Goal: Task Accomplishment & Management: Complete application form

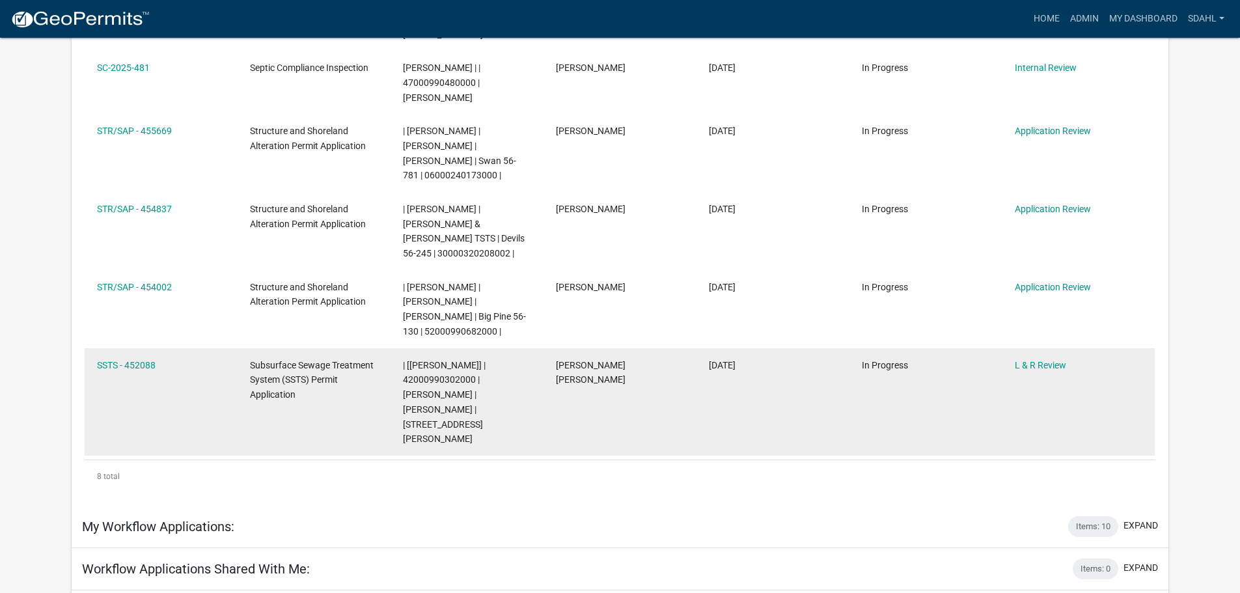
scroll to position [912, 0]
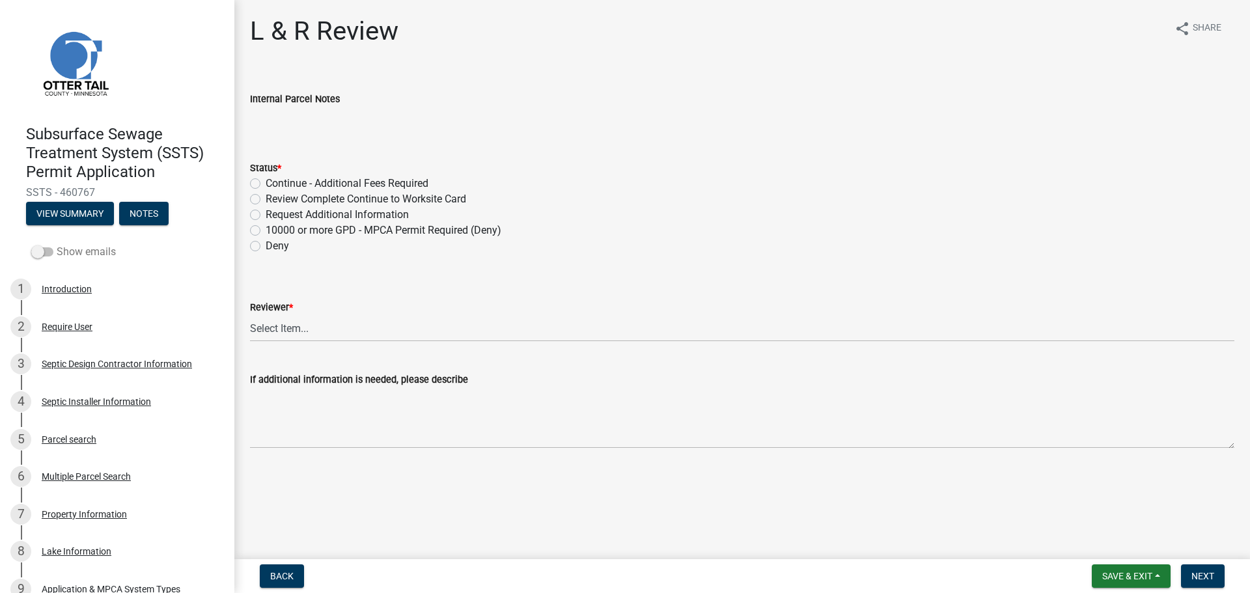
click at [86, 255] on label "Show emails" at bounding box center [73, 252] width 85 height 16
click at [57, 244] on input "Show emails" at bounding box center [57, 244] width 0 height 0
click at [79, 211] on button "View Summary" at bounding box center [70, 213] width 88 height 23
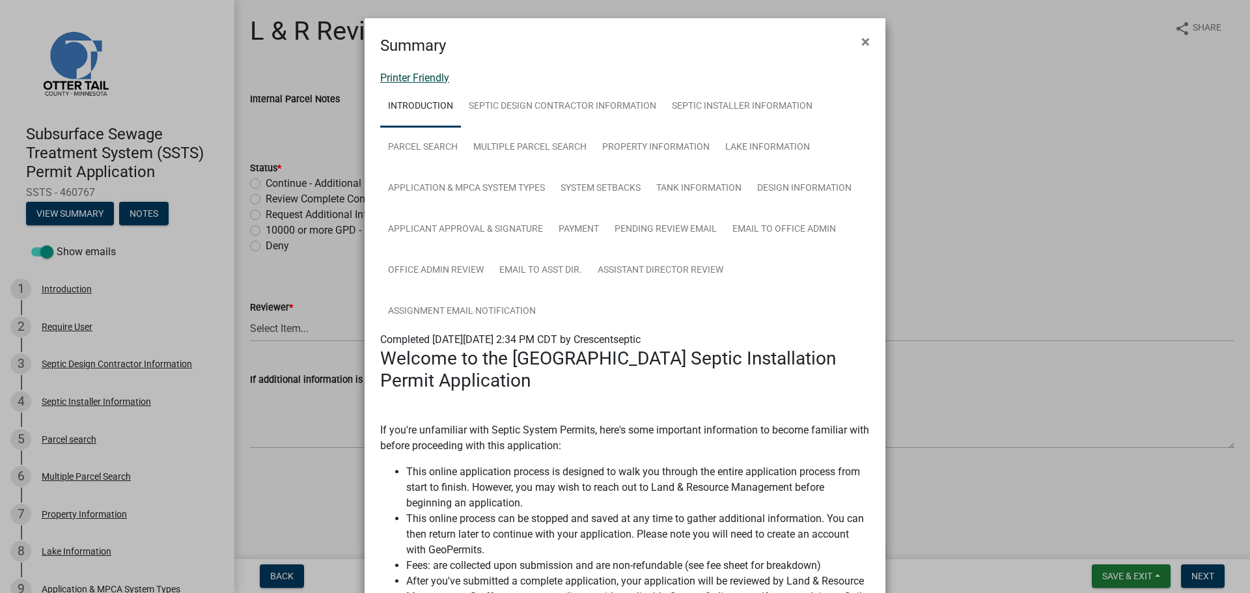
click at [406, 79] on link "Printer Friendly" at bounding box center [414, 78] width 69 height 12
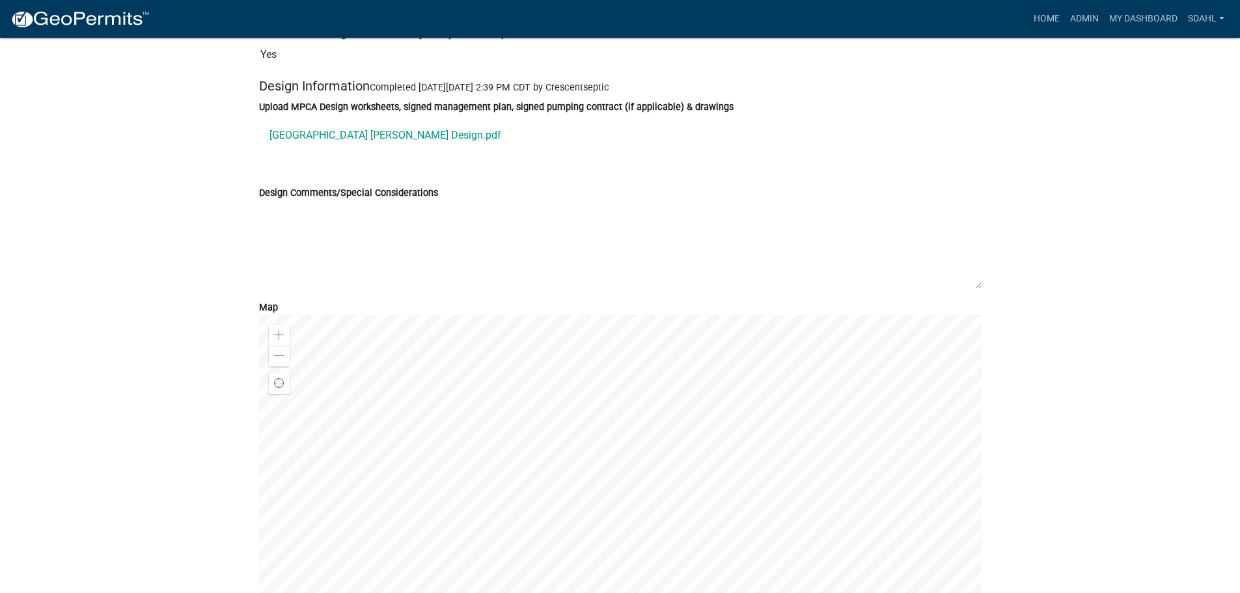
scroll to position [5274, 0]
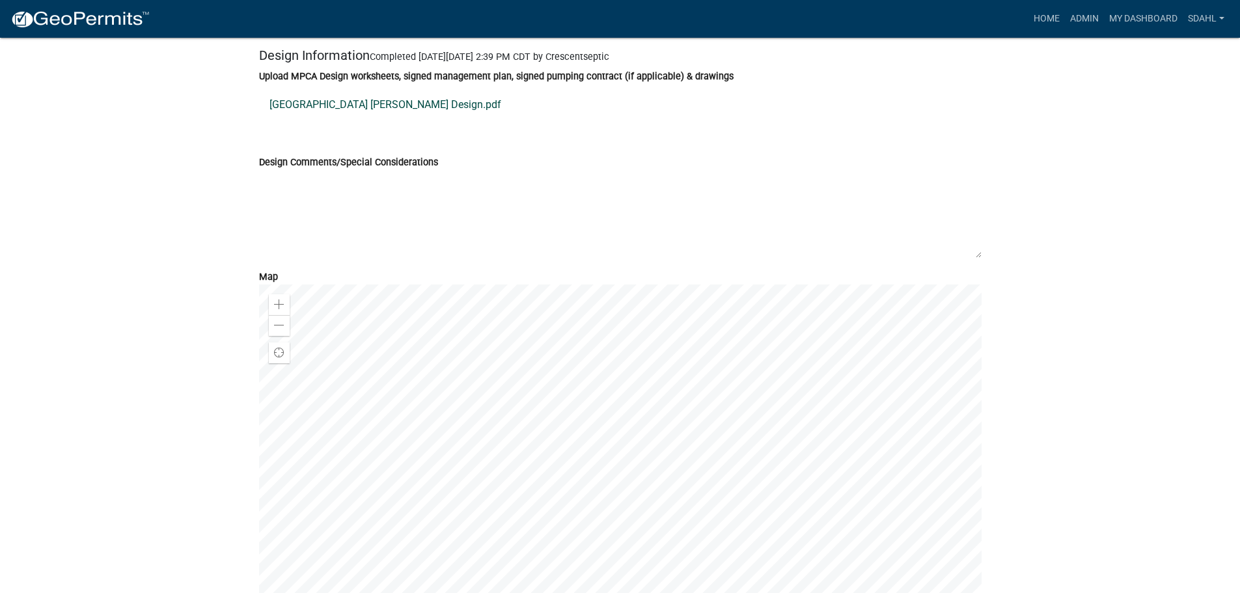
click at [423, 105] on link "[GEOGRAPHIC_DATA] [PERSON_NAME] Design.pdf" at bounding box center [620, 104] width 723 height 31
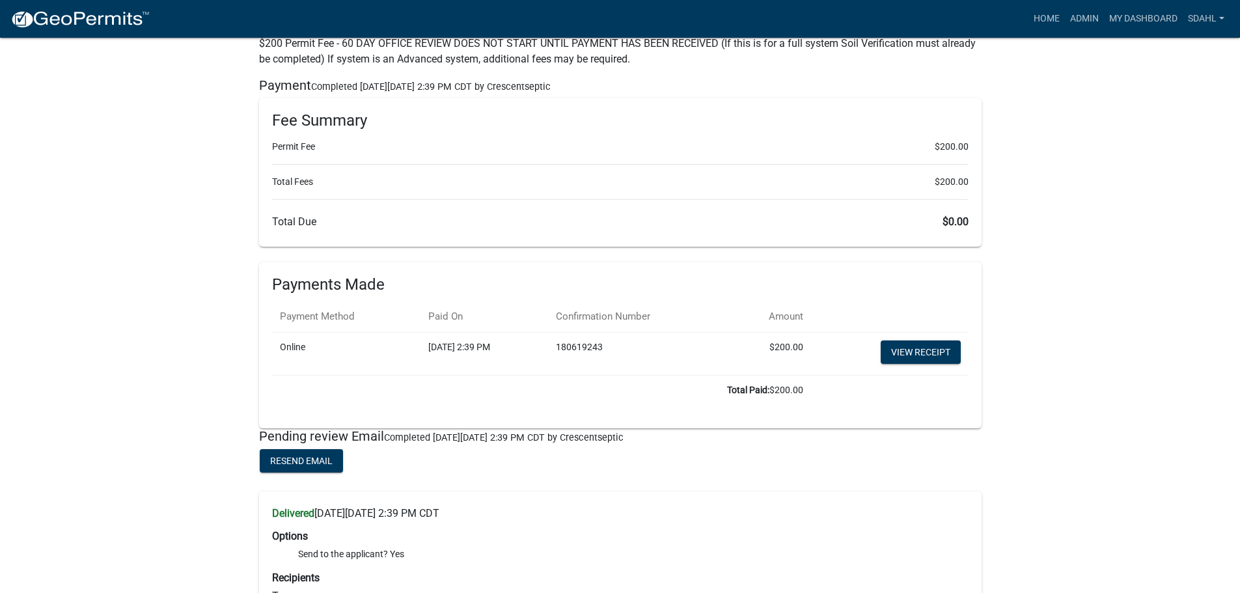
scroll to position [6576, 0]
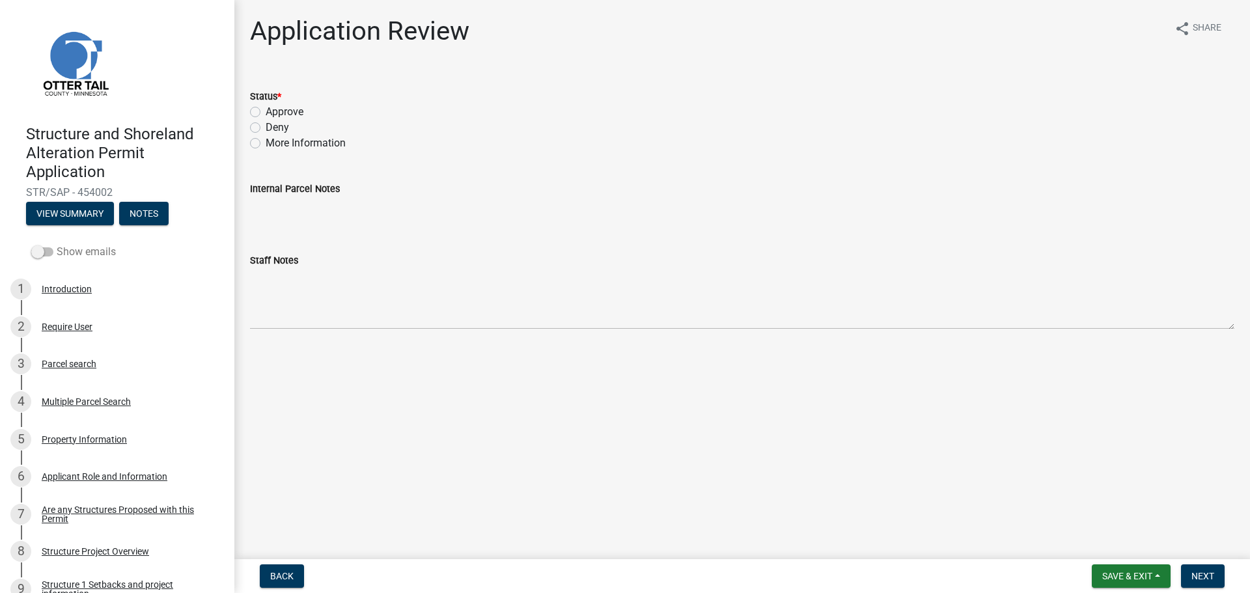
click at [85, 246] on label "Show emails" at bounding box center [73, 252] width 85 height 16
click at [57, 244] on input "Show emails" at bounding box center [57, 244] width 0 height 0
click at [64, 215] on button "View Summary" at bounding box center [70, 213] width 88 height 23
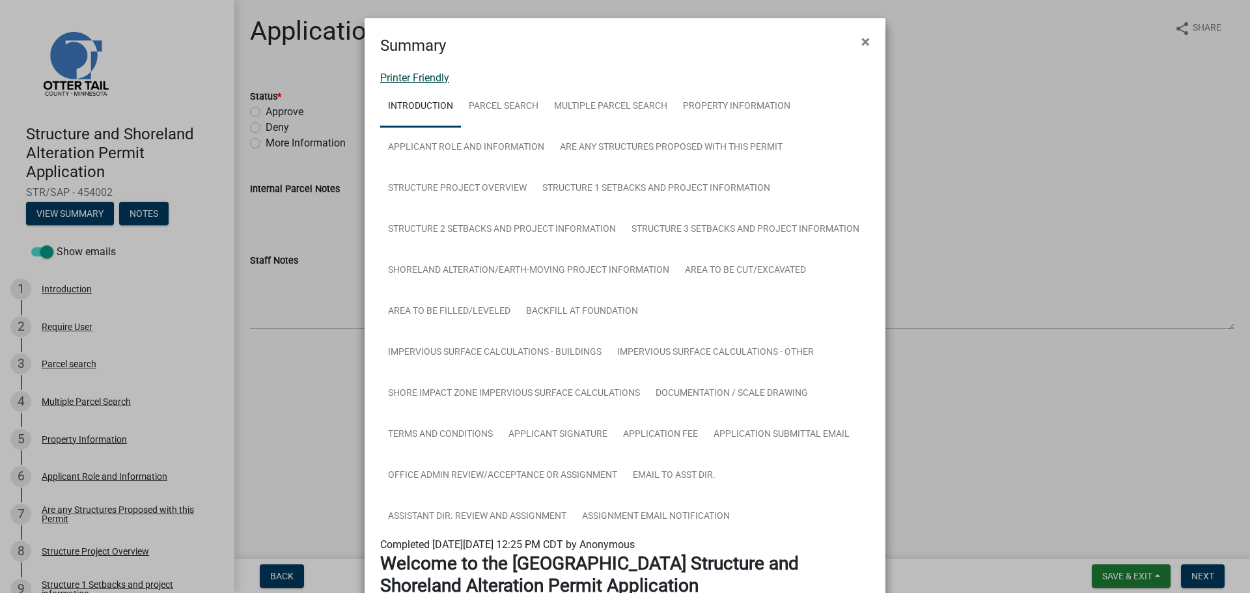
click at [413, 76] on link "Printer Friendly" at bounding box center [414, 78] width 69 height 12
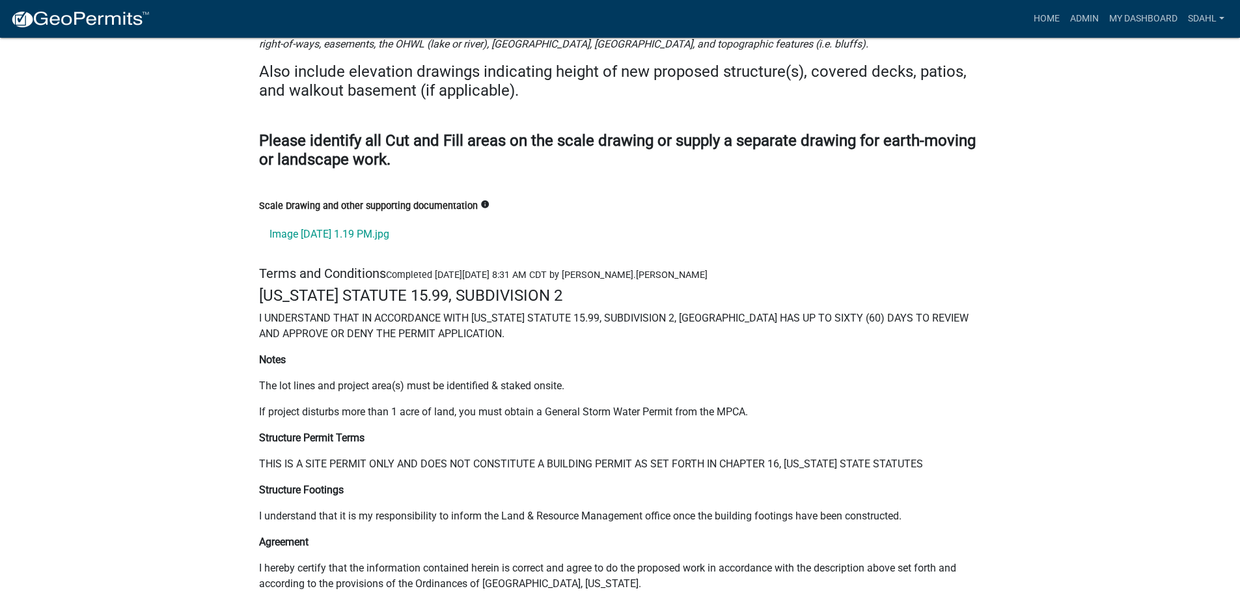
scroll to position [17123, 0]
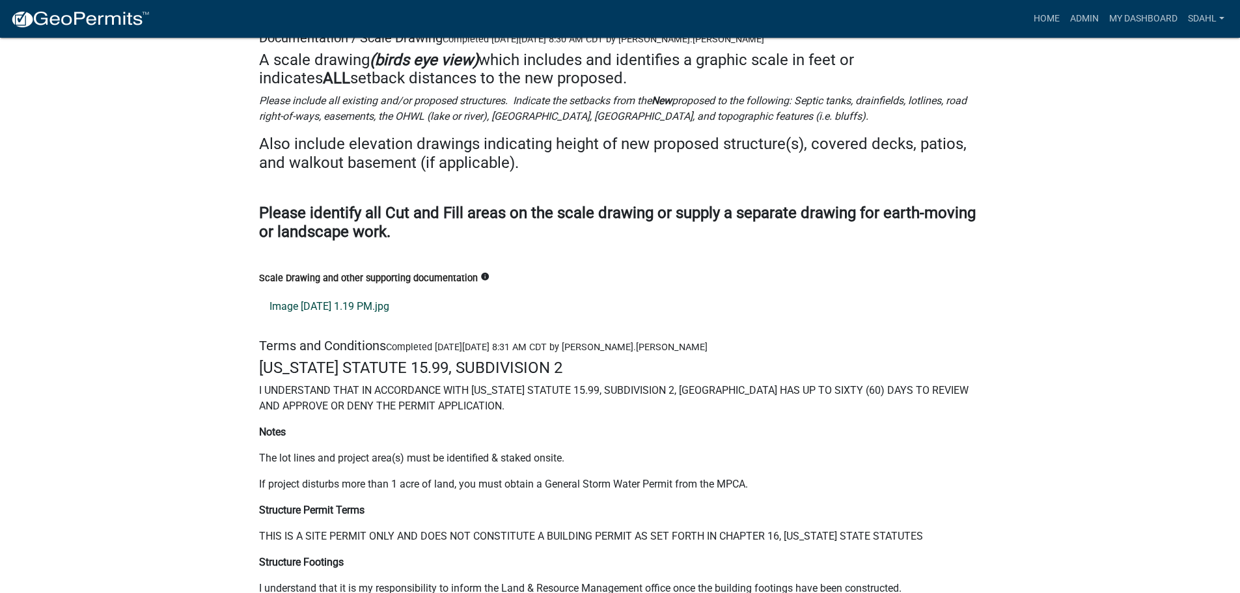
click at [320, 291] on link "Image 8-5-25 at 1.19 PM.jpg" at bounding box center [620, 306] width 723 height 31
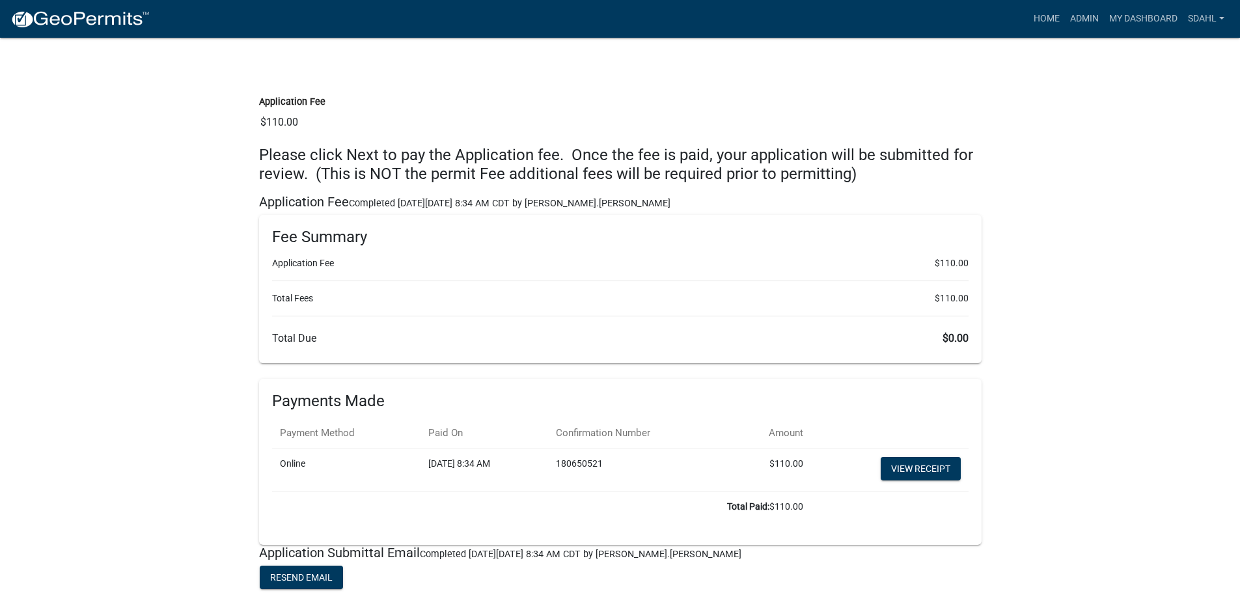
scroll to position [18426, 0]
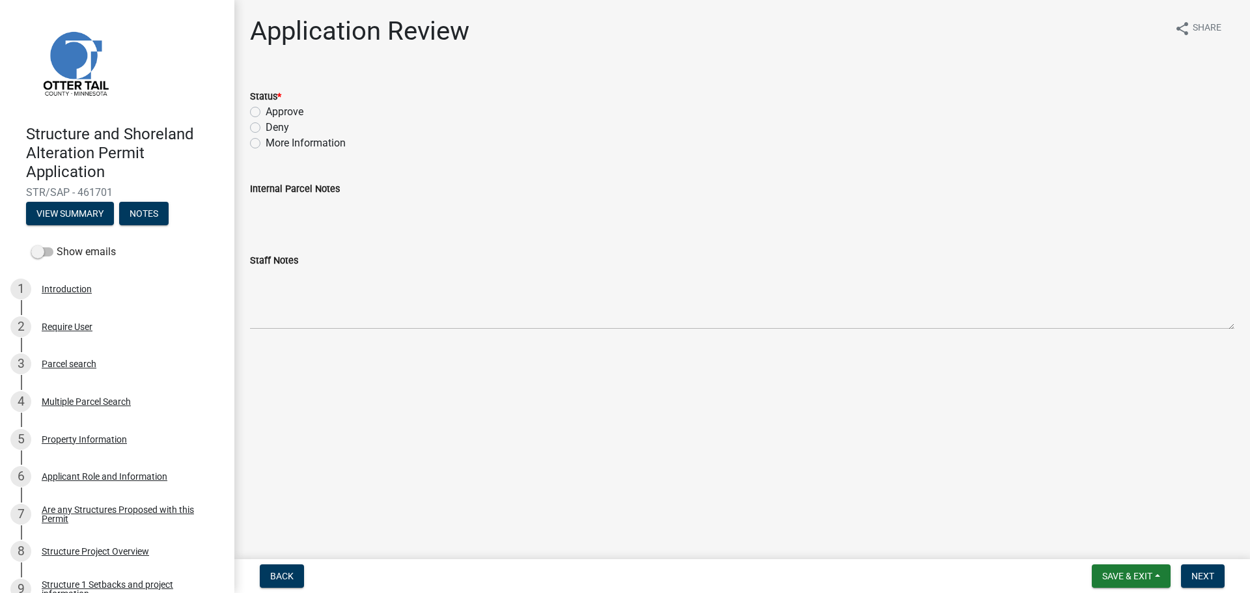
click at [73, 262] on div "Show emails" at bounding box center [117, 252] width 234 height 26
click at [59, 250] on label "Show emails" at bounding box center [73, 252] width 85 height 16
click at [57, 244] on input "Show emails" at bounding box center [57, 244] width 0 height 0
click at [86, 212] on button "View Summary" at bounding box center [70, 213] width 88 height 23
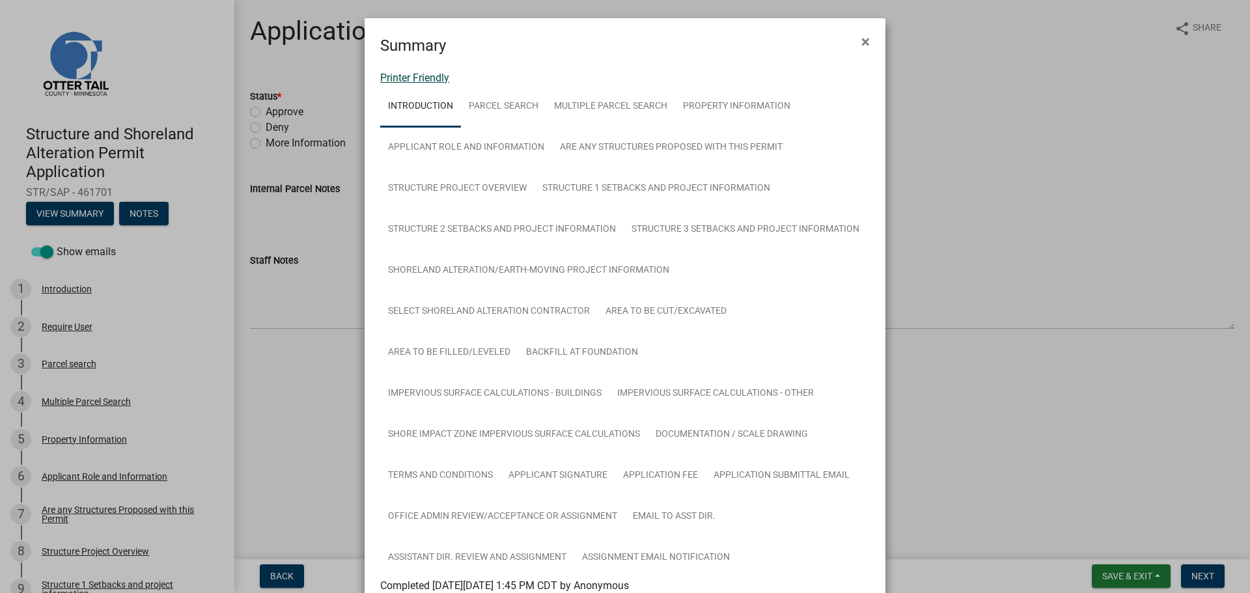
click at [416, 78] on link "Printer Friendly" at bounding box center [414, 78] width 69 height 12
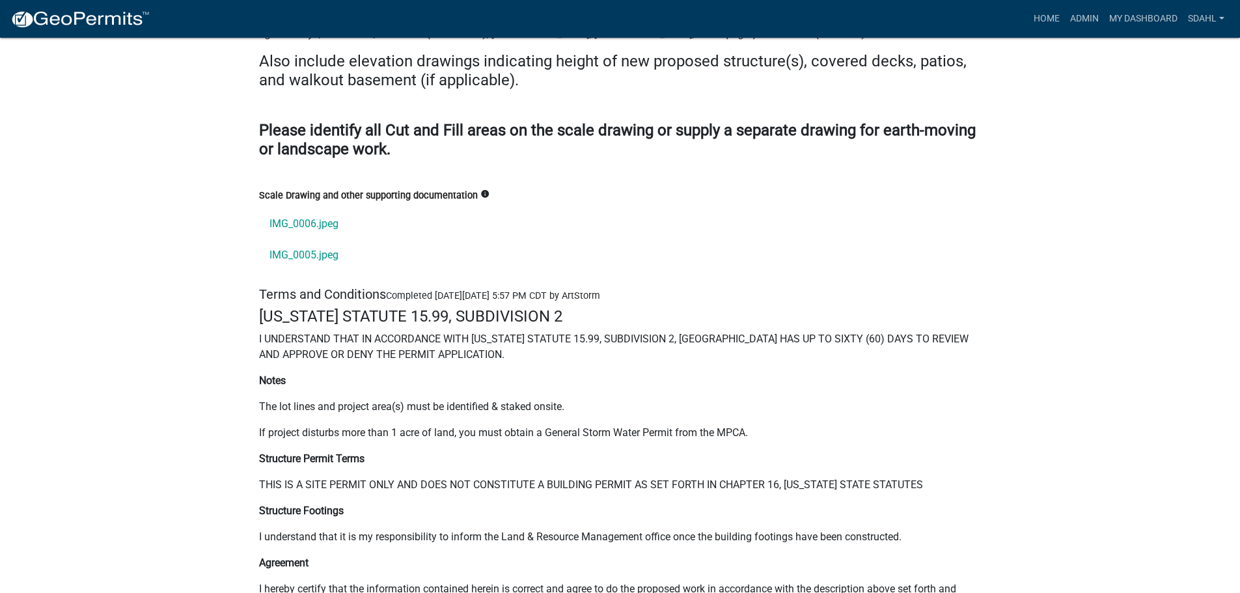
scroll to position [17438, 0]
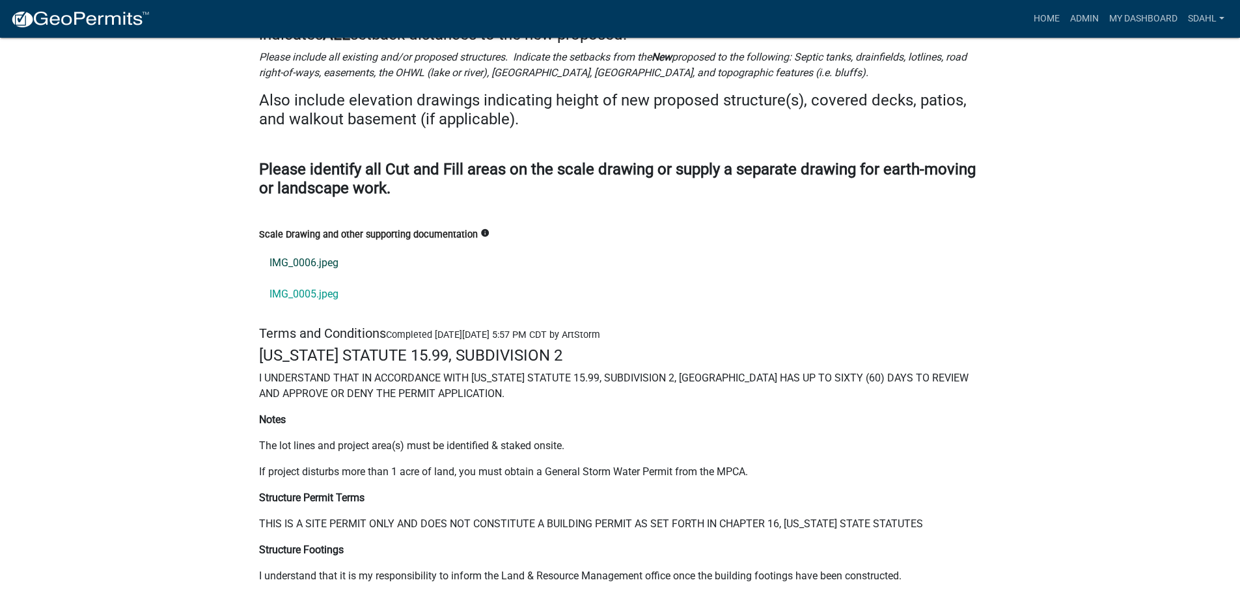
click at [292, 247] on link "IMG_0006.jpeg" at bounding box center [620, 262] width 723 height 31
click at [273, 279] on link "IMG_0005.jpeg" at bounding box center [620, 294] width 723 height 31
drag, startPoint x: 191, startPoint y: 248, endPoint x: 191, endPoint y: 241, distance: 7.2
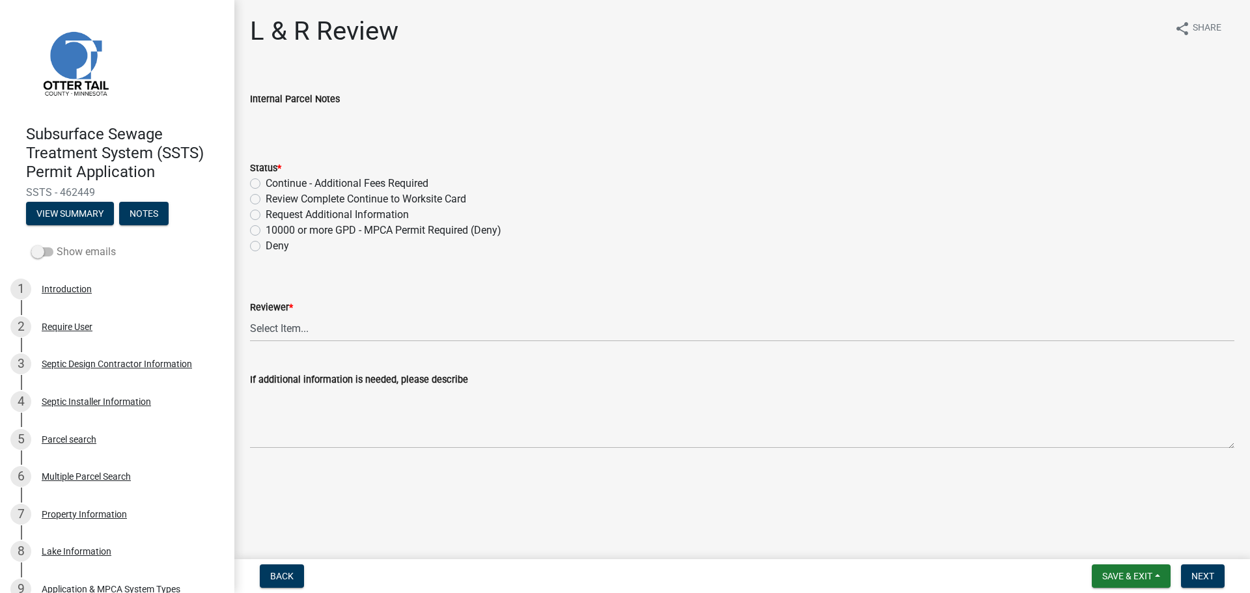
click at [84, 248] on label "Show emails" at bounding box center [73, 252] width 85 height 16
click at [57, 244] on input "Show emails" at bounding box center [57, 244] width 0 height 0
click at [83, 209] on button "View Summary" at bounding box center [70, 213] width 88 height 23
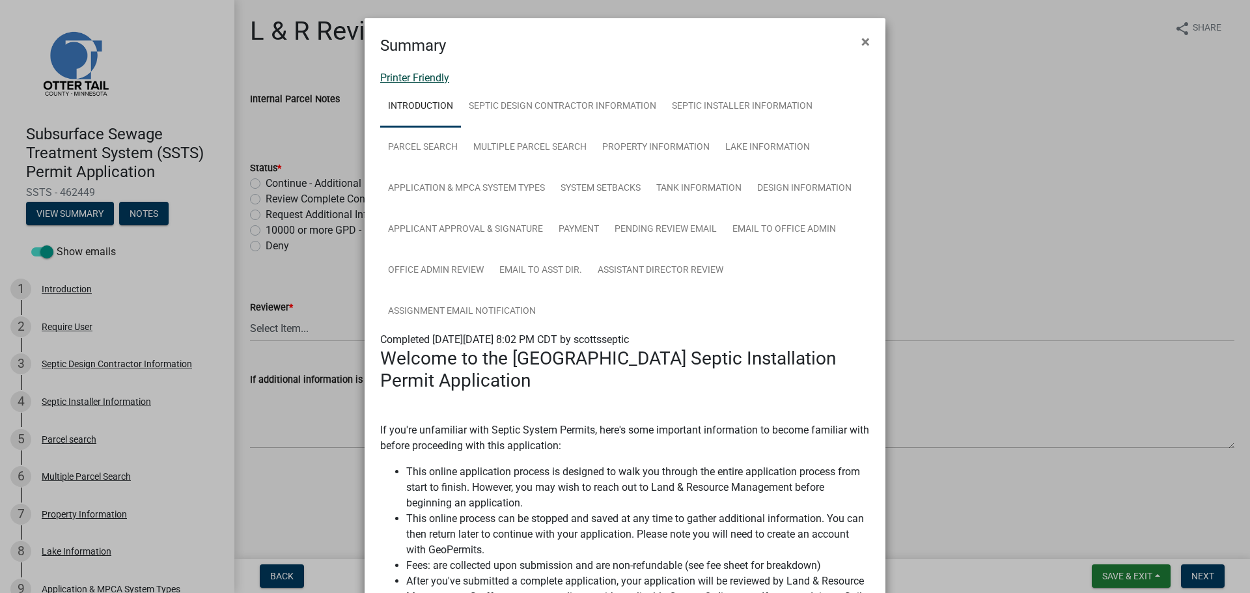
click at [430, 77] on link "Printer Friendly" at bounding box center [414, 78] width 69 height 12
click at [820, 189] on link "Design Information" at bounding box center [804, 189] width 110 height 42
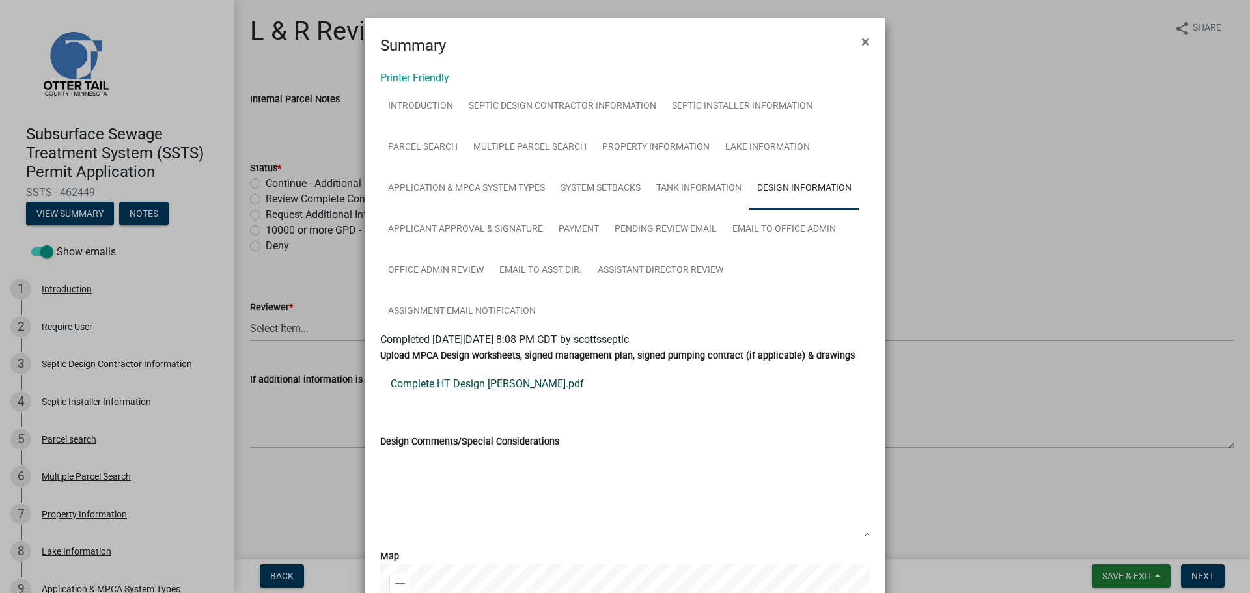
click at [477, 385] on link "Complete HT Design Mccollough.pdf" at bounding box center [625, 384] width 490 height 31
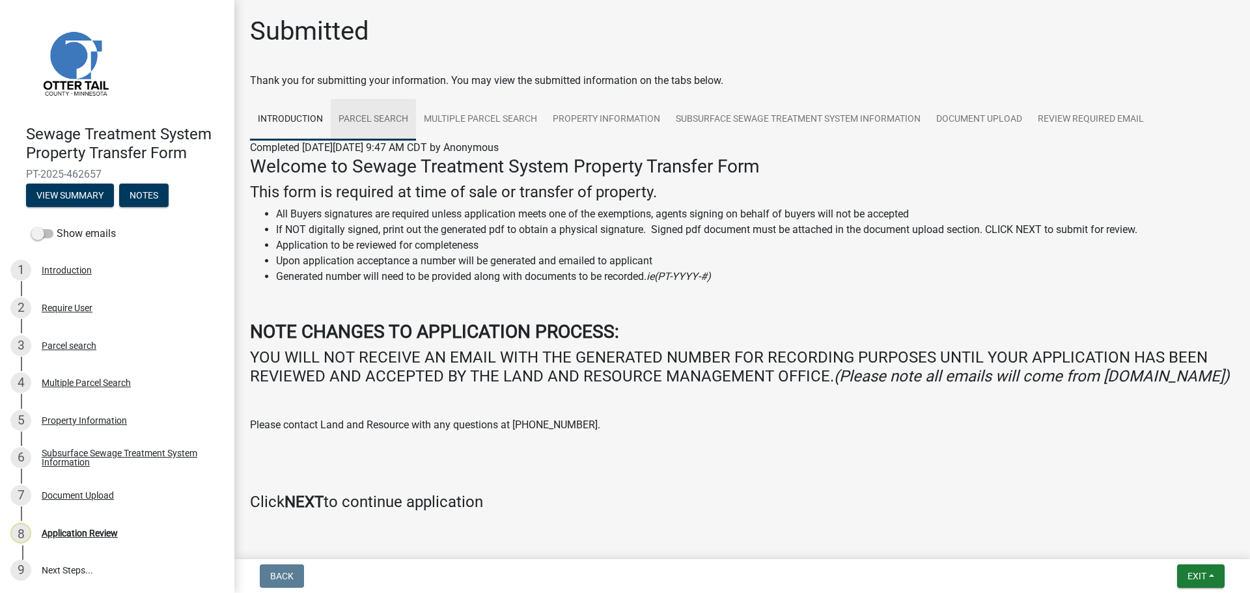
click at [369, 117] on link "Parcel search" at bounding box center [373, 120] width 85 height 42
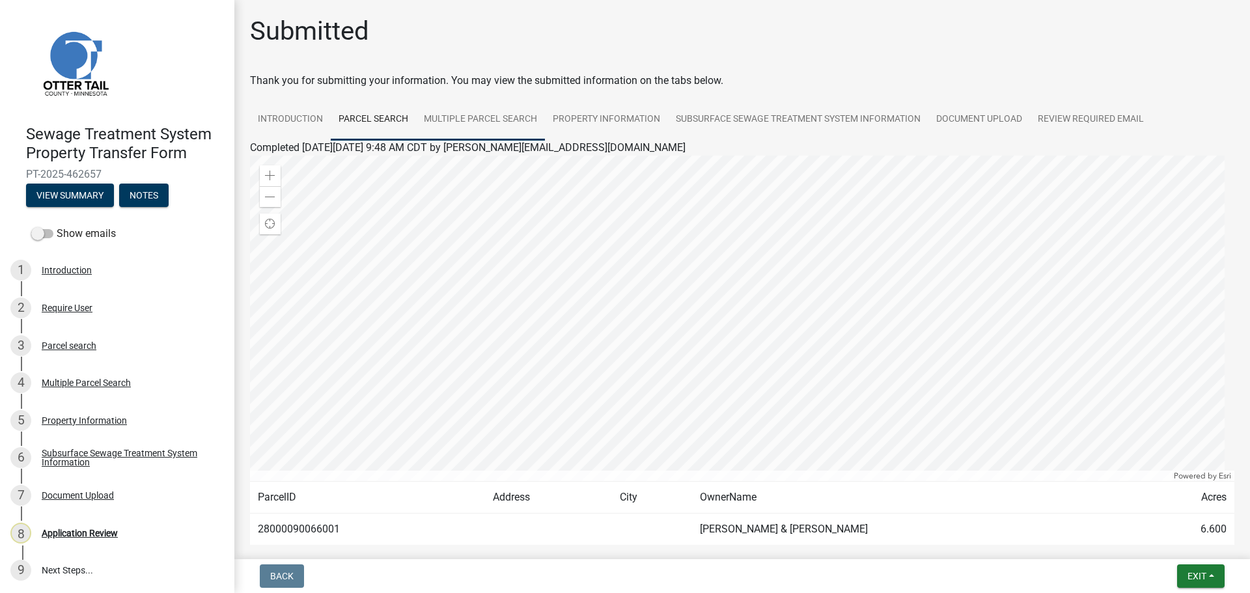
click at [500, 118] on link "Multiple Parcel Search" at bounding box center [480, 120] width 129 height 42
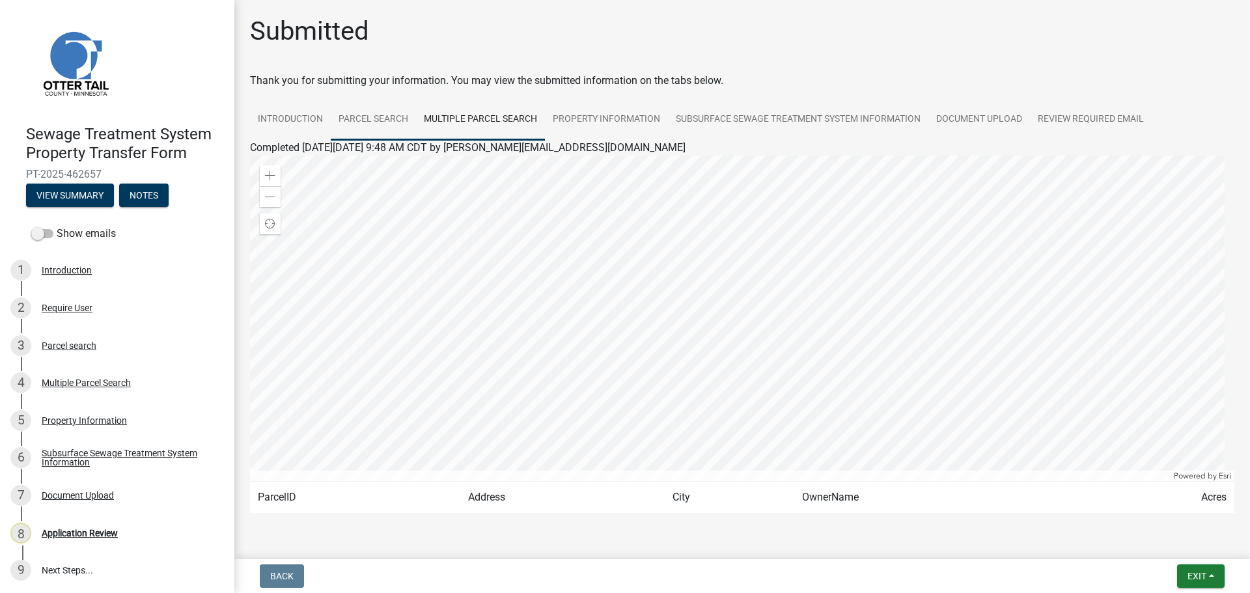
click at [380, 121] on link "Parcel search" at bounding box center [373, 120] width 85 height 42
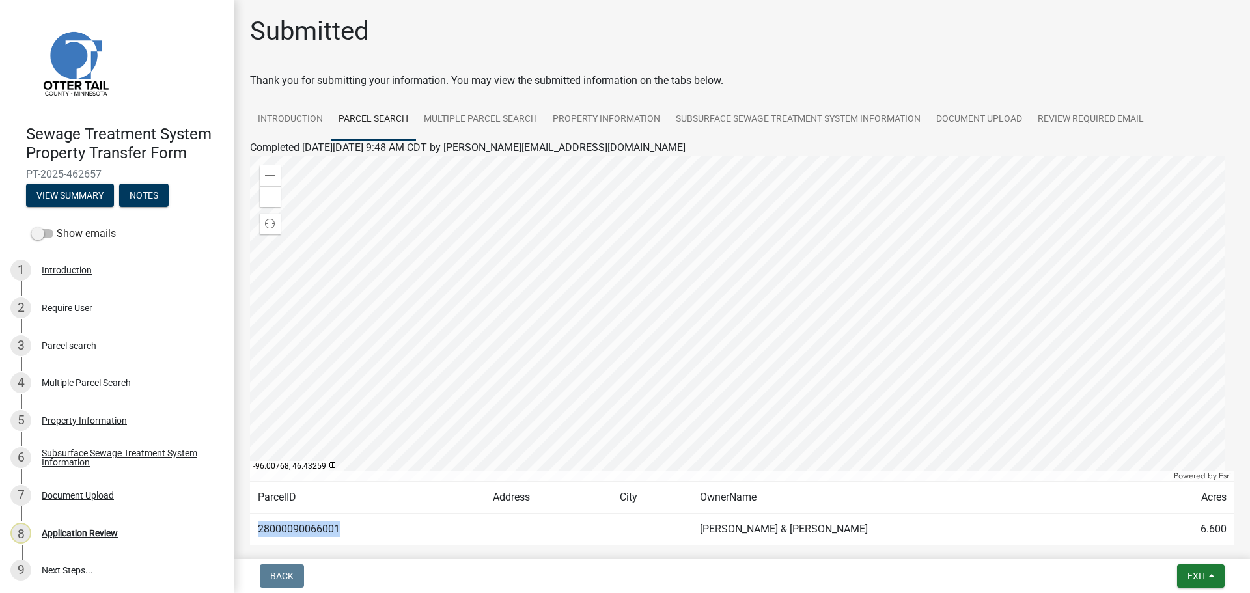
drag, startPoint x: 344, startPoint y: 533, endPoint x: 257, endPoint y: 535, distance: 87.9
click at [257, 535] on td "28000090066001" at bounding box center [367, 530] width 235 height 32
copy td "28000090066001"
click at [522, 120] on link "Multiple Parcel Search" at bounding box center [480, 120] width 129 height 42
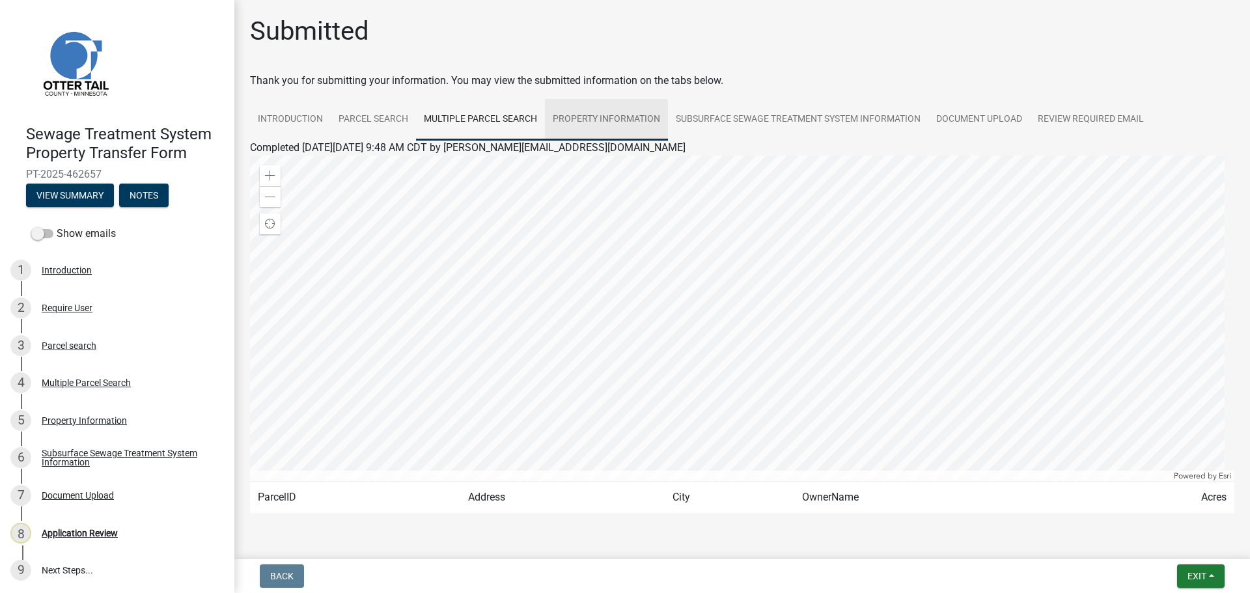
click at [604, 116] on link "Property Information" at bounding box center [606, 120] width 123 height 42
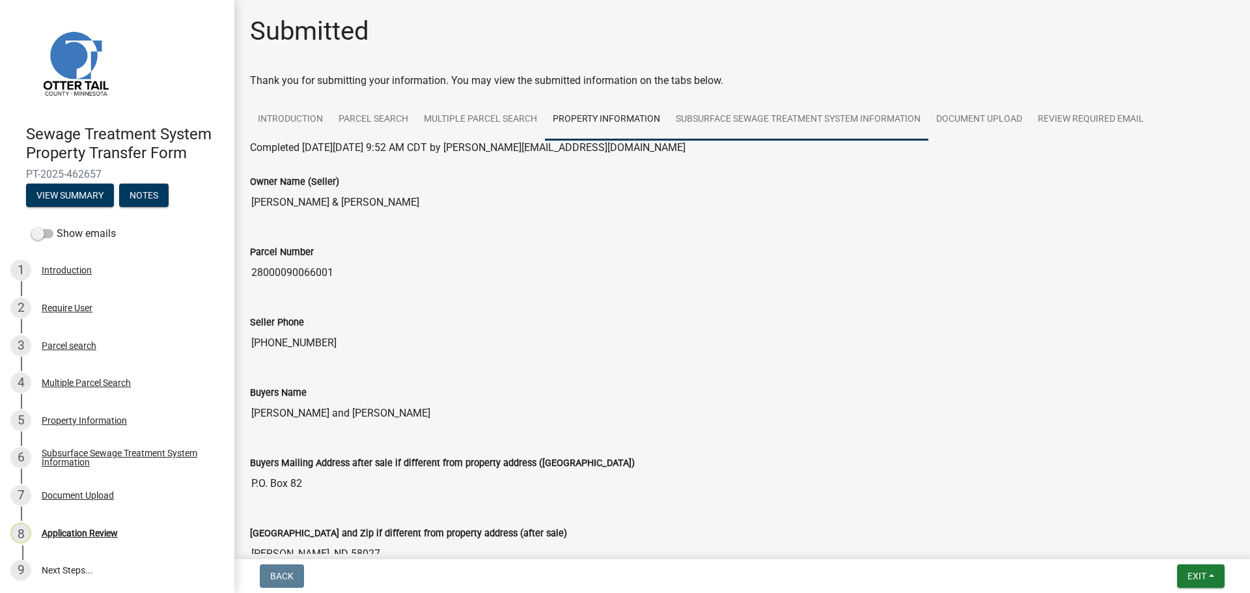
click at [812, 117] on link "Subsurface Sewage Treatment System Information" at bounding box center [798, 120] width 260 height 42
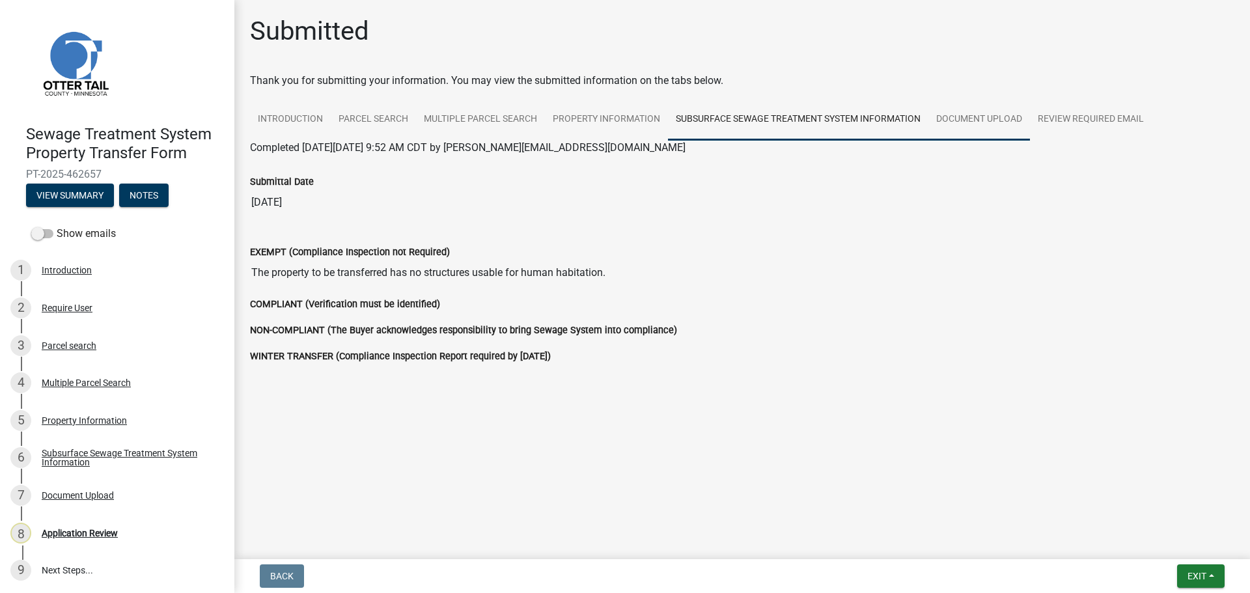
click at [990, 106] on link "Document Upload" at bounding box center [979, 120] width 102 height 42
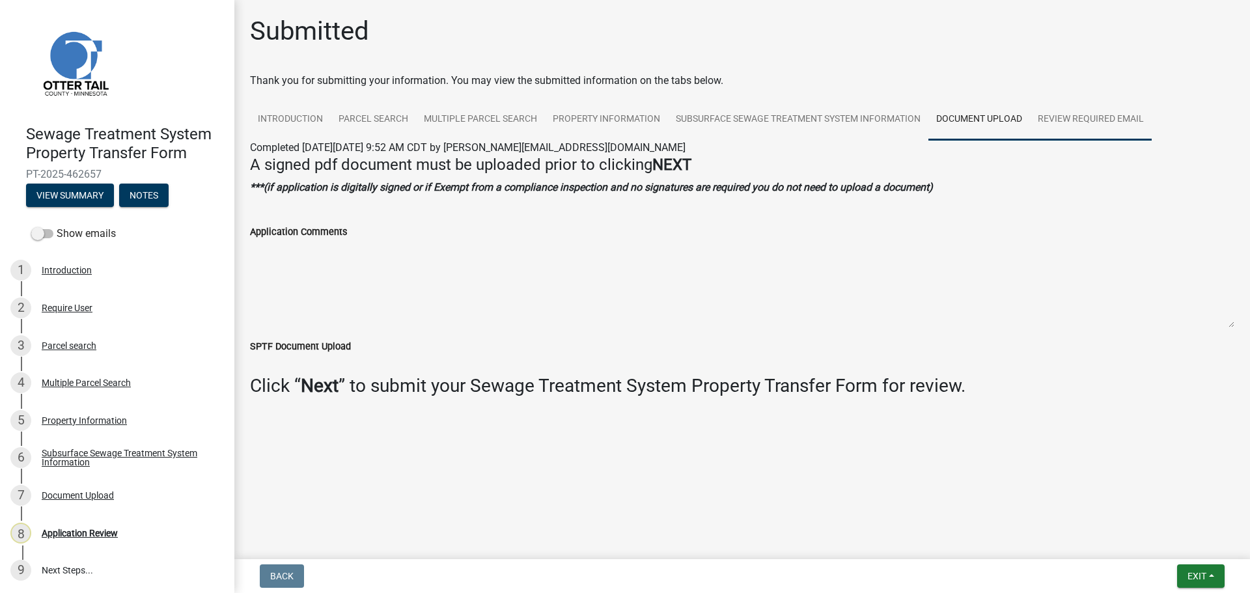
click at [1088, 118] on link "Review Required Email" at bounding box center [1091, 120] width 122 height 42
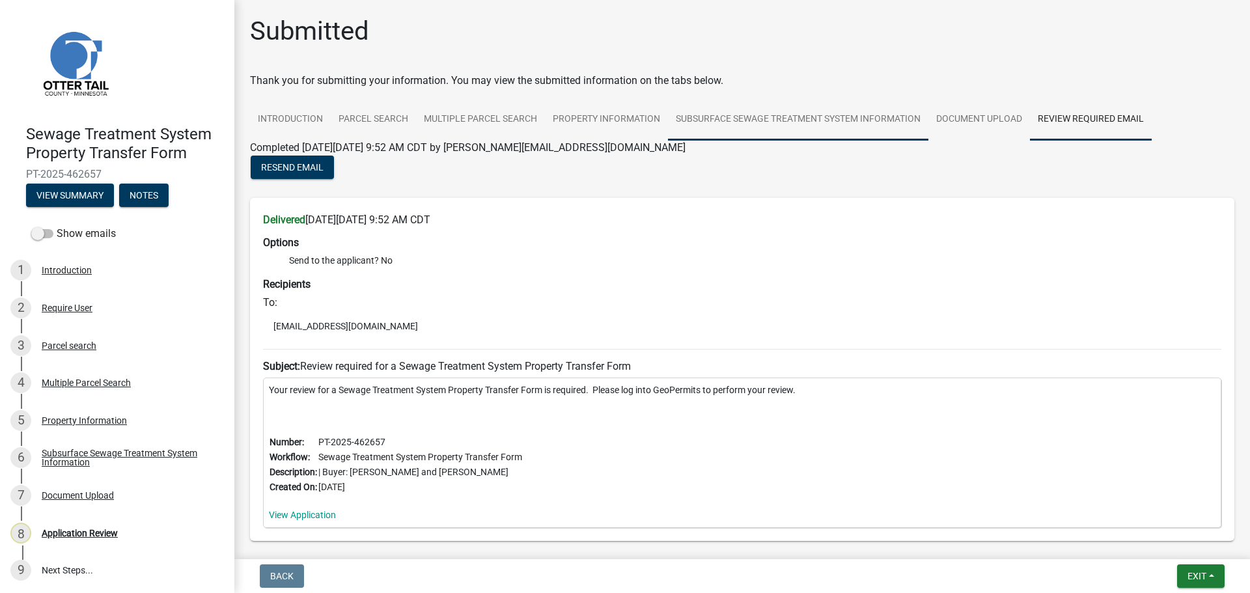
click at [803, 122] on link "Subsurface Sewage Treatment System Information" at bounding box center [798, 120] width 260 height 42
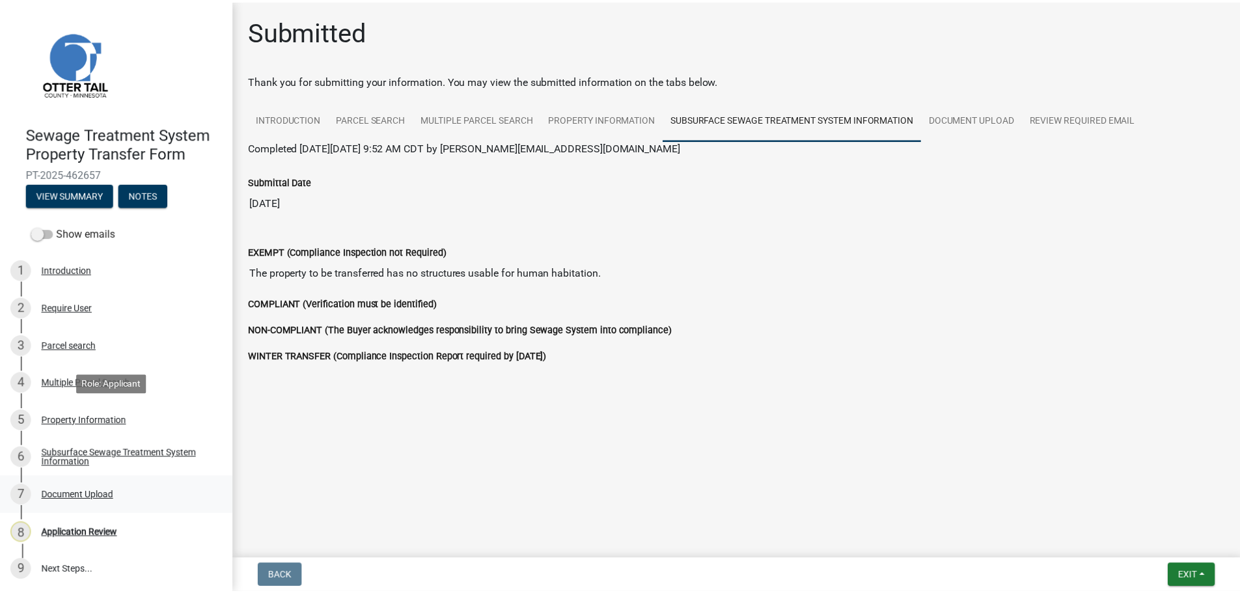
scroll to position [1, 0]
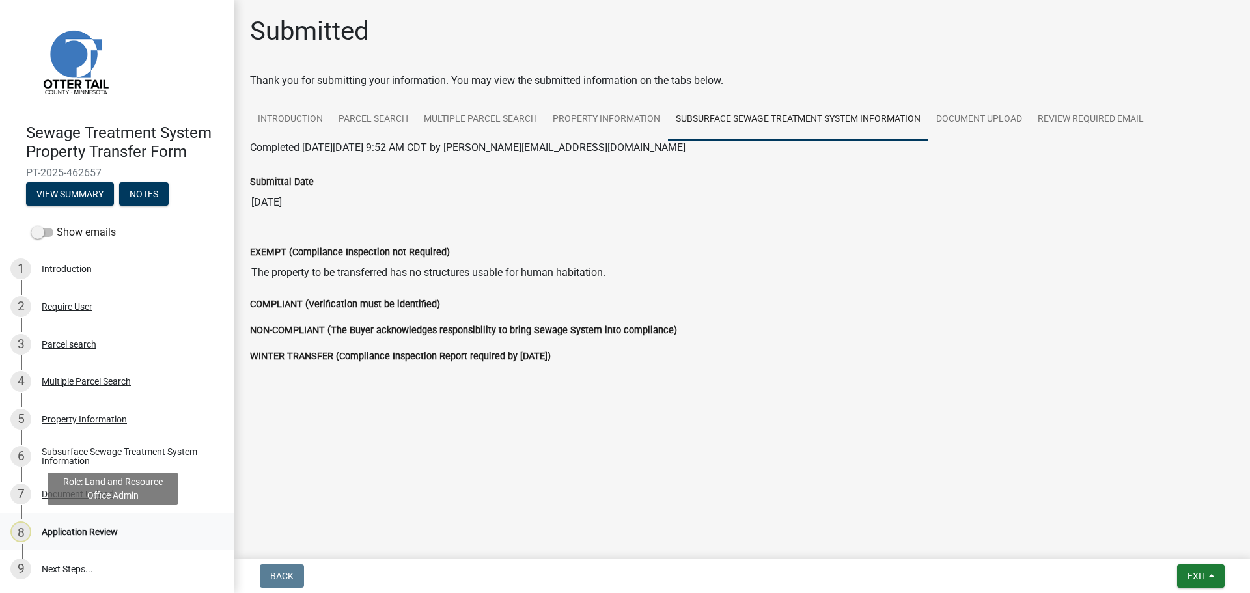
click at [68, 532] on div "Application Review" at bounding box center [80, 531] width 76 height 9
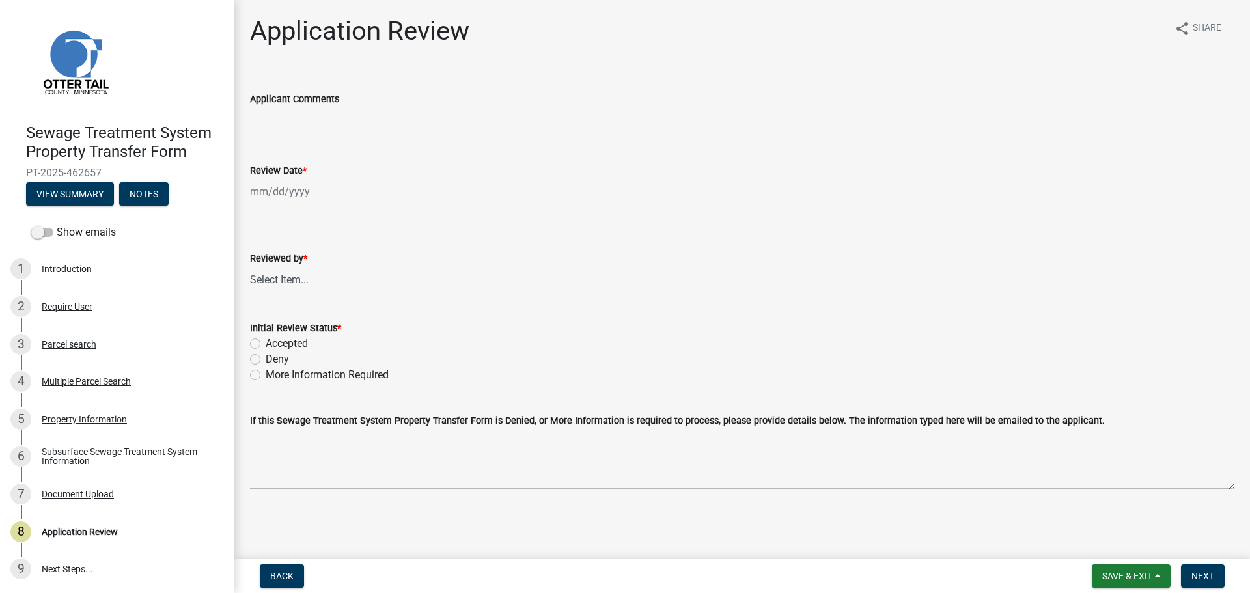
select select "8"
select select "2025"
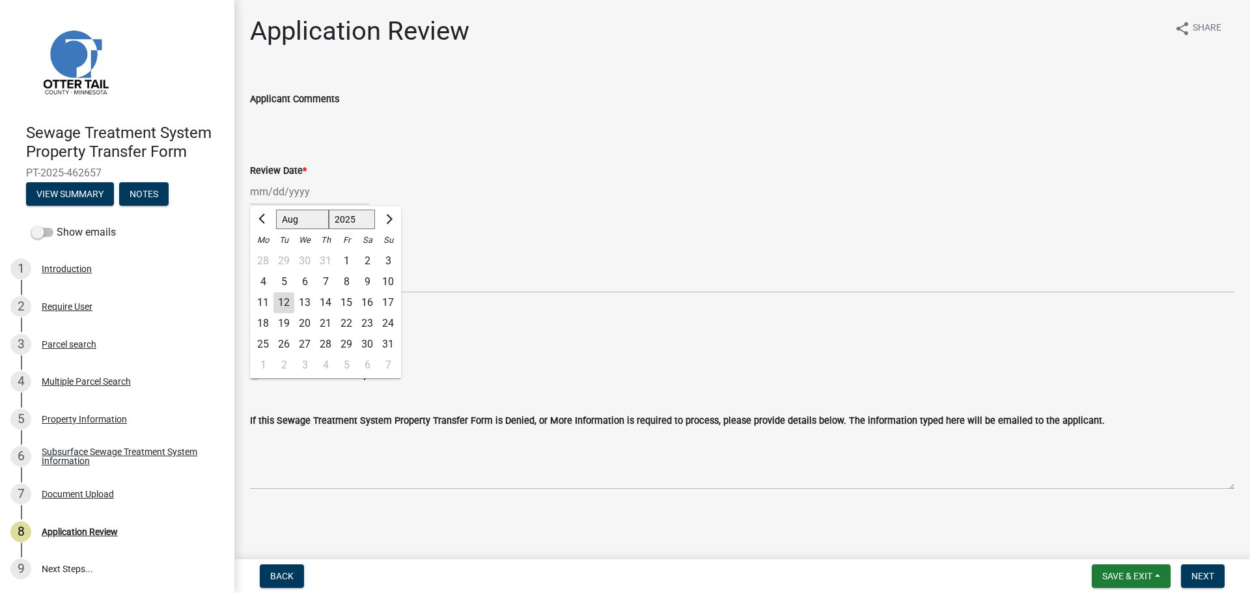
click at [281, 188] on div "Jan Feb Mar Apr May Jun Jul Aug Sep Oct Nov Dec 1525 1526 1527 1528 1529 1530 1…" at bounding box center [309, 191] width 119 height 27
click at [284, 304] on div "12" at bounding box center [283, 302] width 21 height 21
type input "08/12/2025"
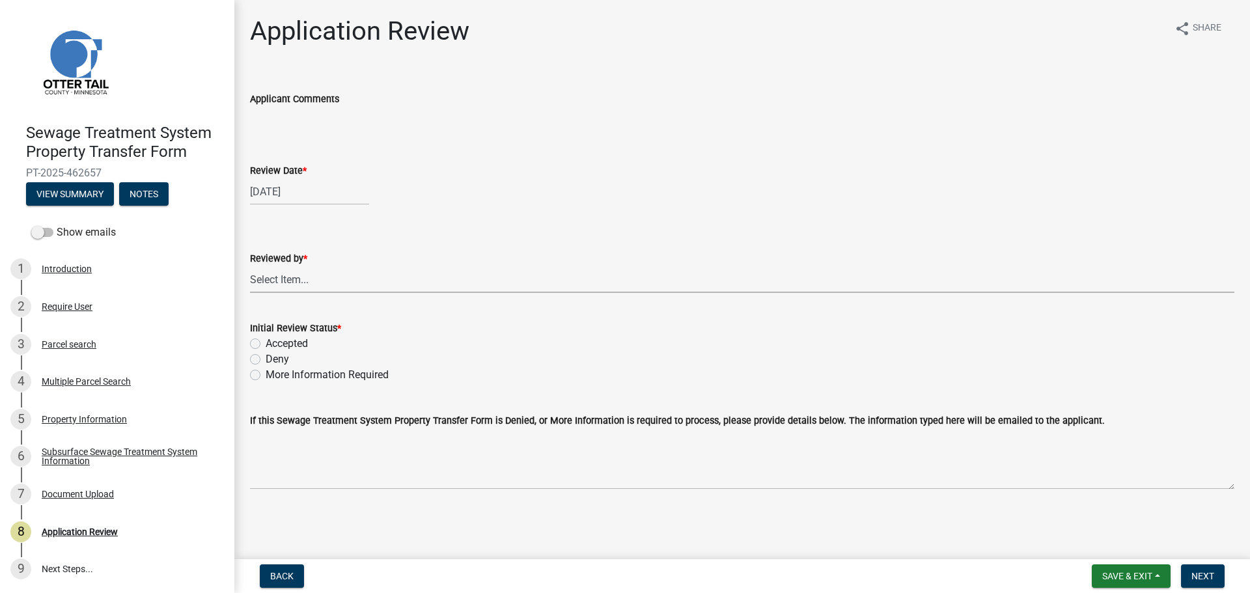
click at [283, 283] on select "Select Item... Alexis Newark Amy Busko Andrea Perales Brittany Tollefson Christ…" at bounding box center [742, 279] width 984 height 27
click at [250, 266] on select "Select Item... Alexis Newark Amy Busko Andrea Perales Brittany Tollefson Christ…" at bounding box center [742, 279] width 984 height 27
select select "67745ee8-7159-4960-80f9-a638286b467c"
click at [282, 344] on label "Accepted" at bounding box center [287, 344] width 42 height 16
click at [274, 344] on input "Accepted" at bounding box center [270, 340] width 8 height 8
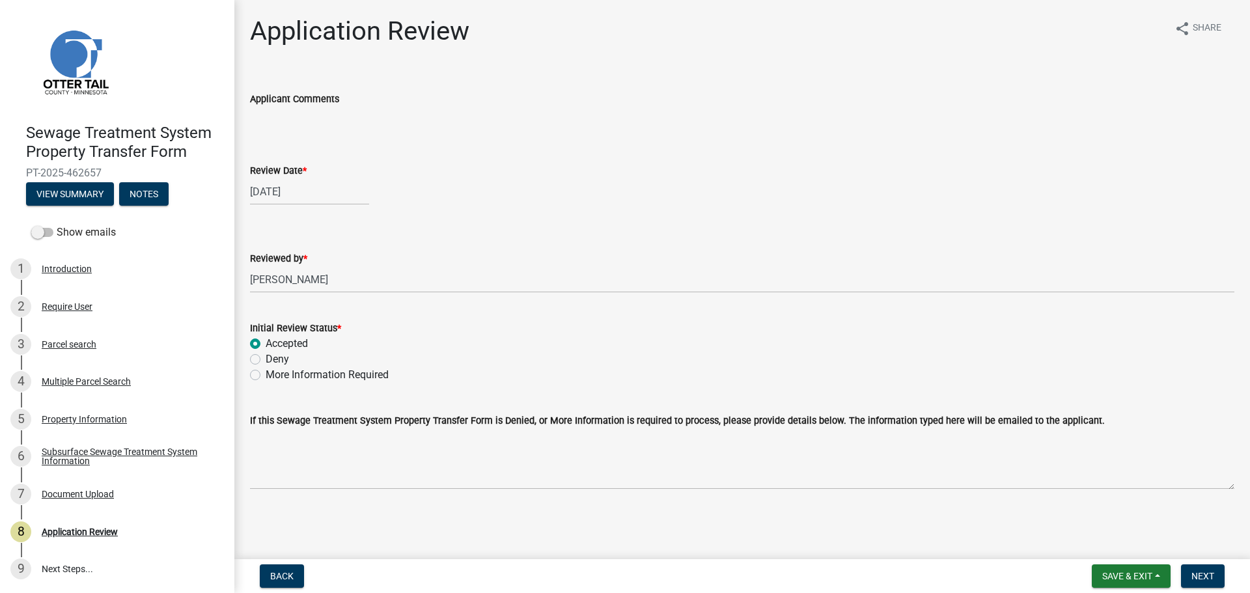
radio input "true"
click at [1205, 577] on span "Next" at bounding box center [1202, 576] width 23 height 10
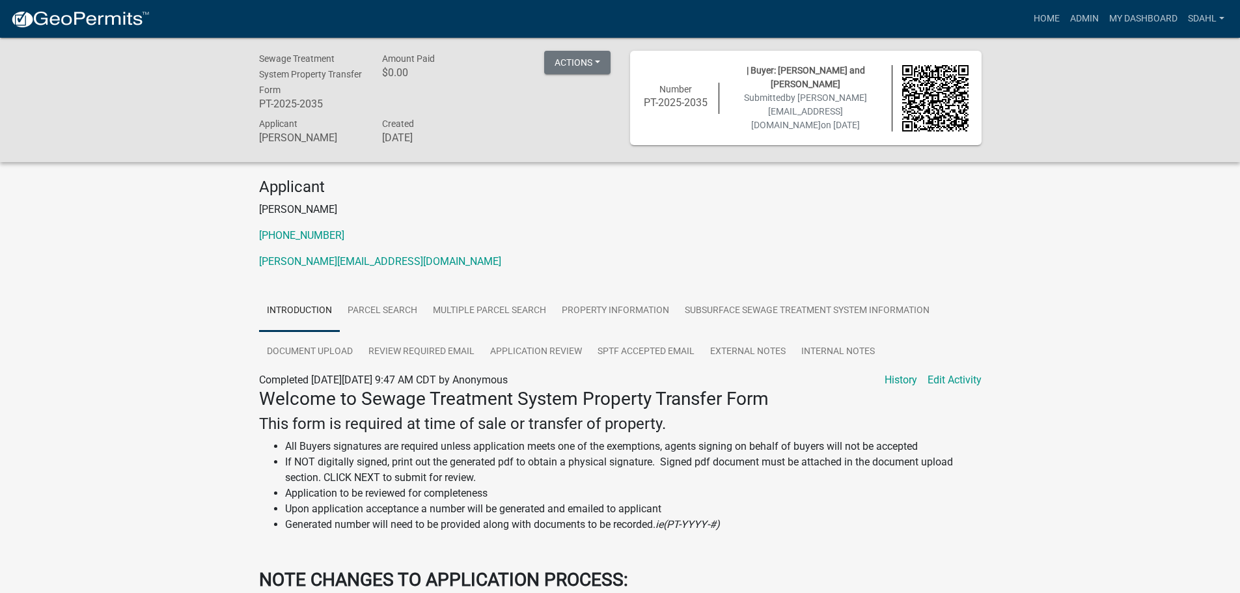
click at [762, 245] on div "Applicant Kirt Wilde 218-847-2144 kirt@thetitleteam.com" at bounding box center [620, 229] width 742 height 102
click at [1074, 107] on div "Sewage Treatment System Property Transfer Form PT-2025-2035 Amount Paid $0.00 A…" at bounding box center [620, 100] width 1240 height 124
click at [357, 318] on link "Parcel search" at bounding box center [382, 311] width 85 height 42
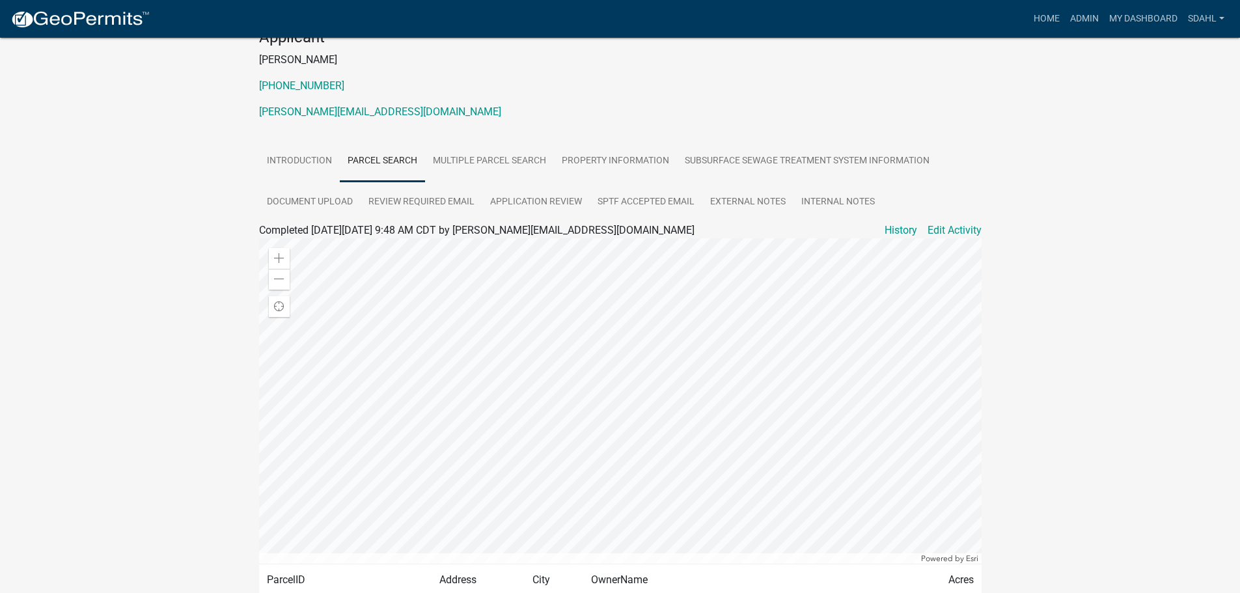
scroll to position [119, 0]
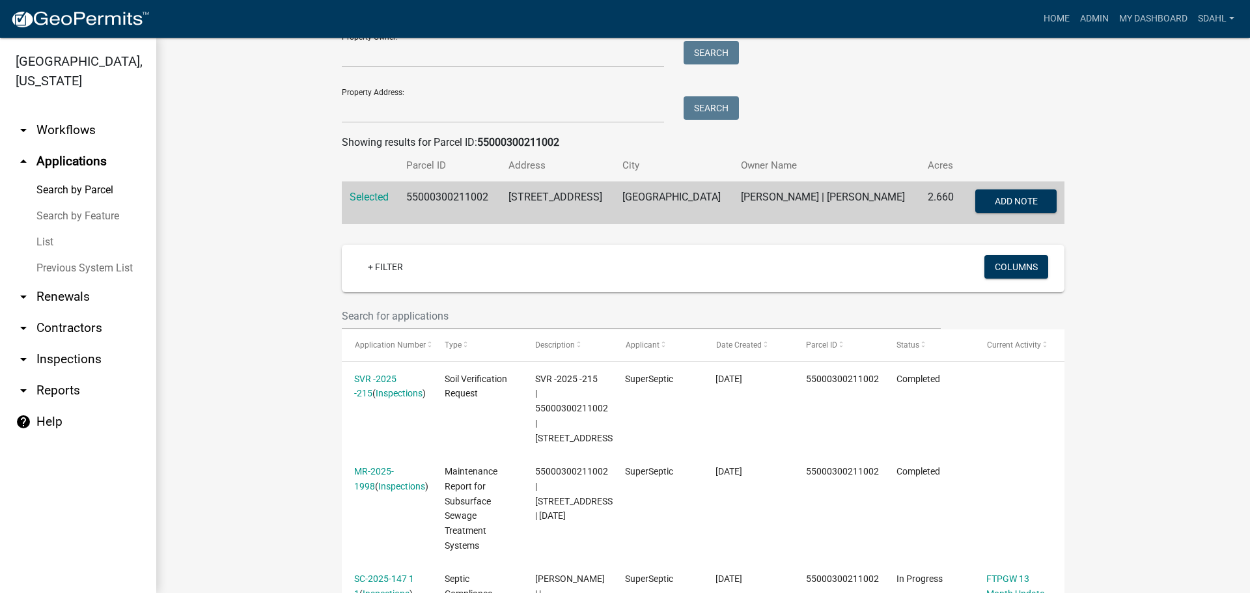
scroll to position [130, 0]
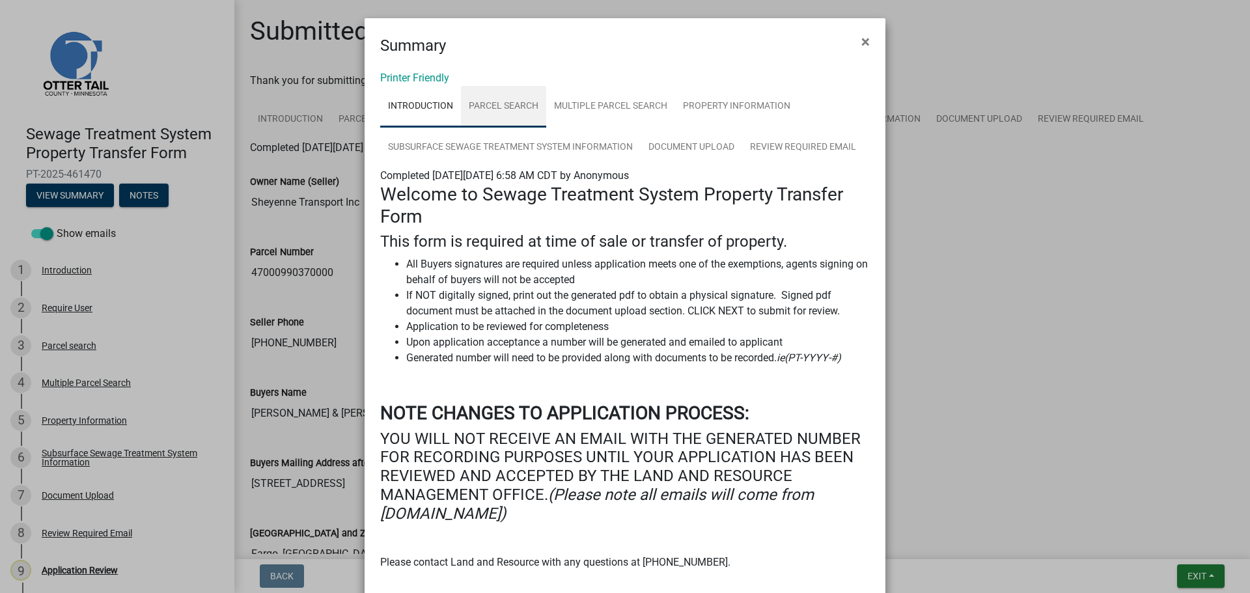
click at [507, 102] on link "Parcel search" at bounding box center [503, 107] width 85 height 42
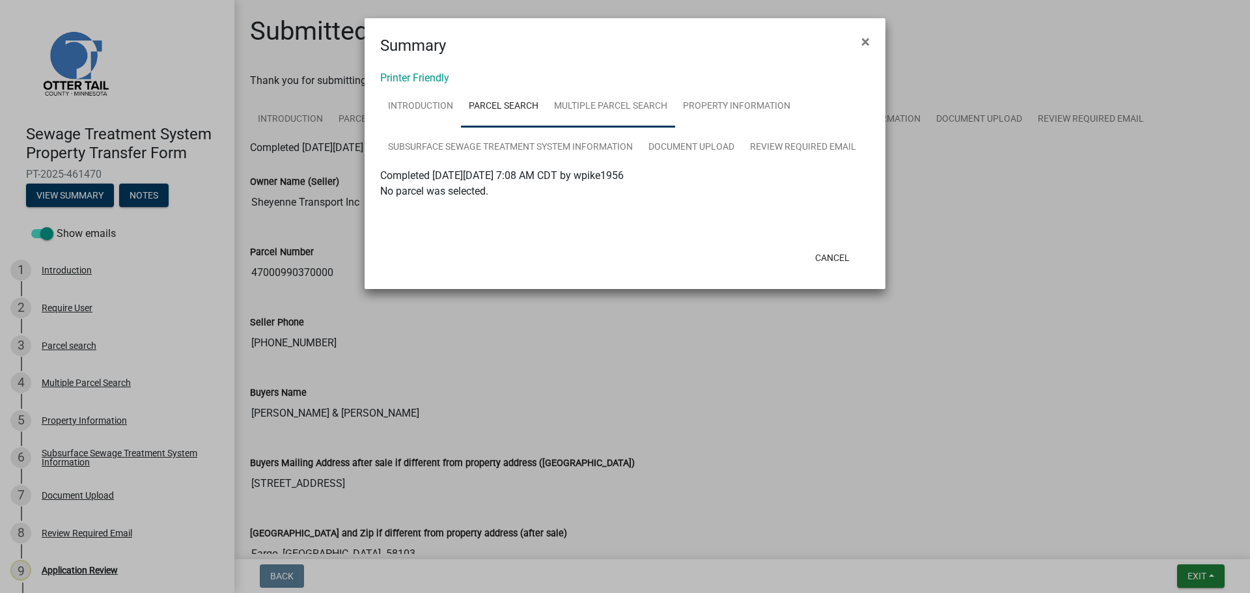
click at [602, 108] on link "Multiple Parcel Search" at bounding box center [610, 107] width 129 height 42
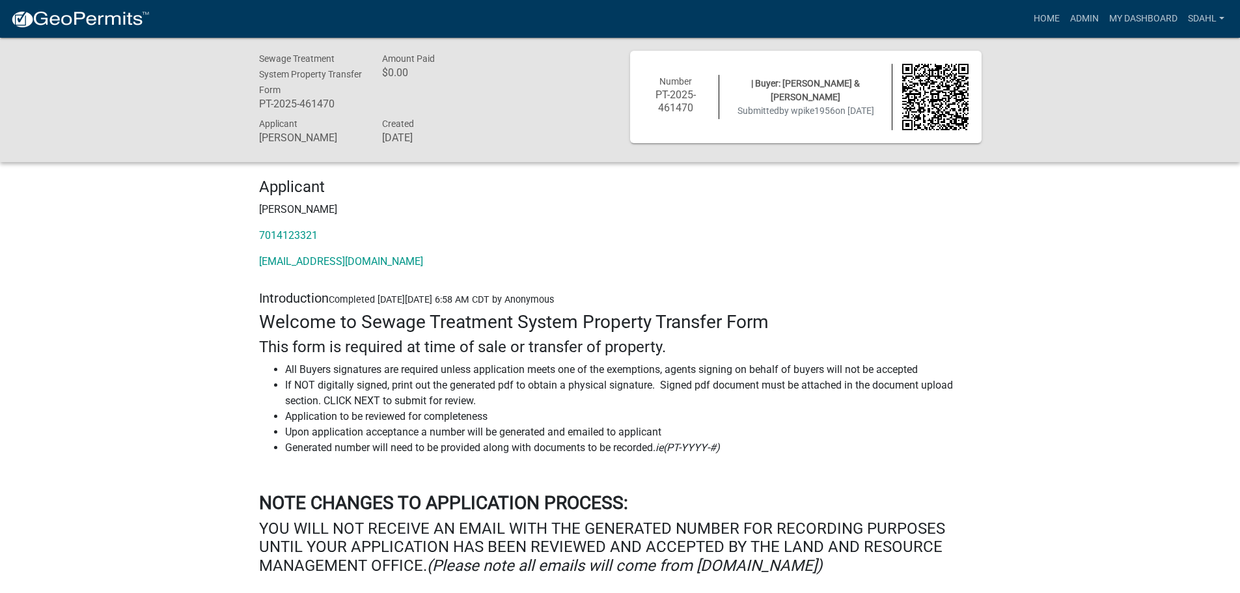
scroll to position [921, 0]
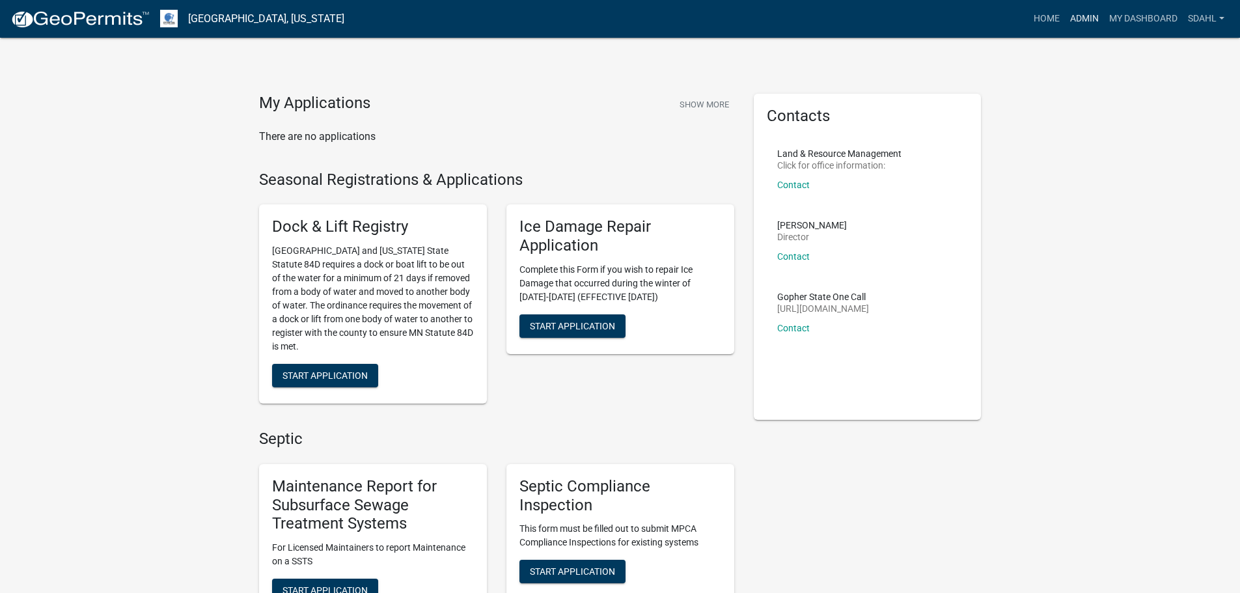
click at [1085, 20] on link "Admin" at bounding box center [1084, 19] width 39 height 25
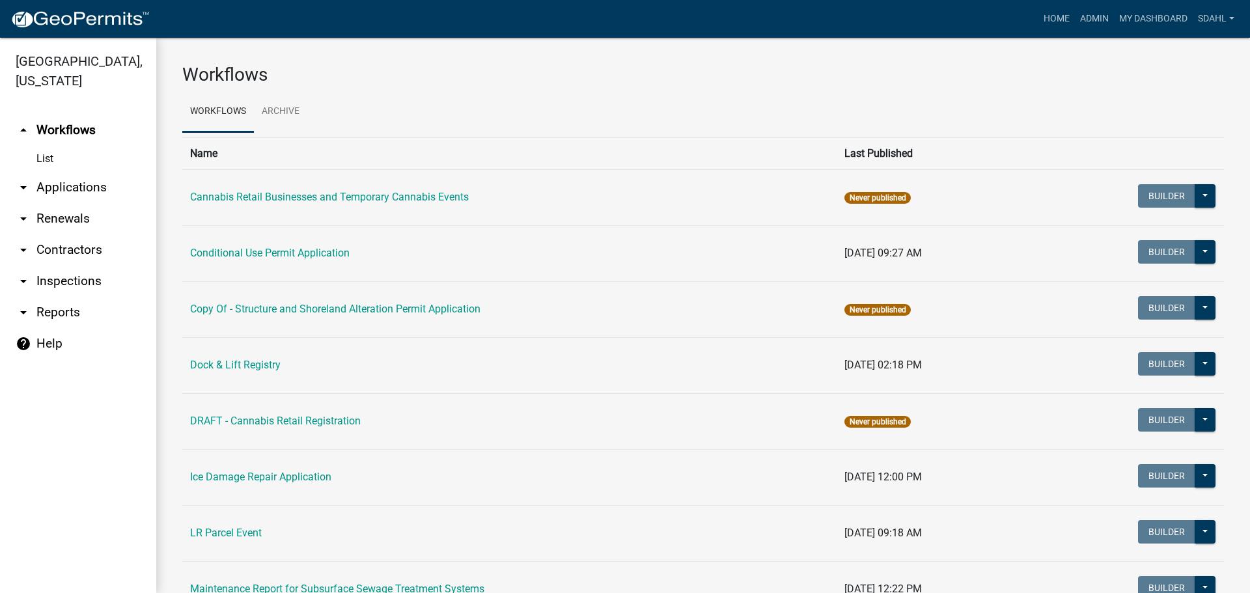
click at [60, 187] on link "arrow_drop_down Applications" at bounding box center [78, 187] width 156 height 31
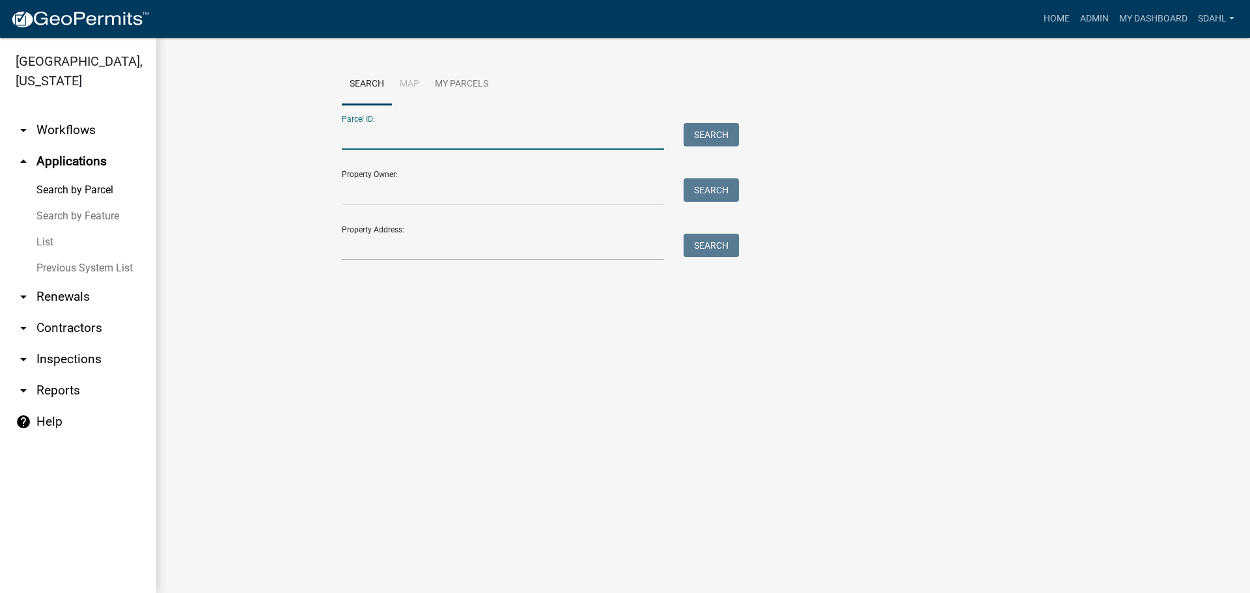
click at [471, 133] on input "Parcel ID:" at bounding box center [503, 136] width 322 height 27
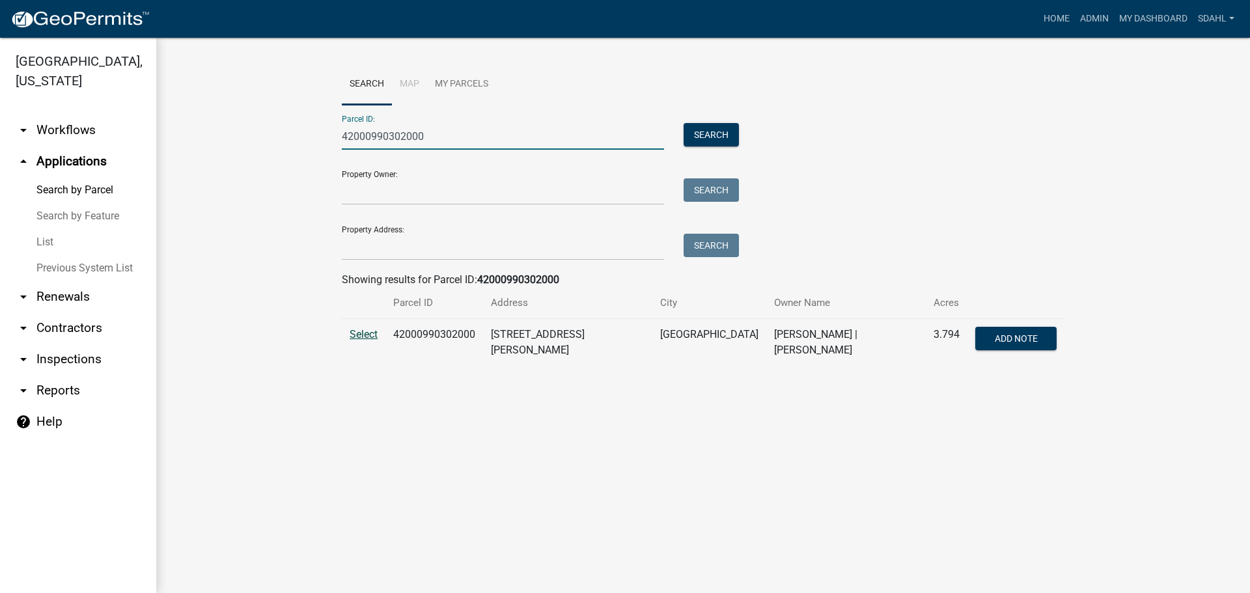
type input "42000990302000"
click at [365, 338] on span "Select" at bounding box center [364, 334] width 28 height 12
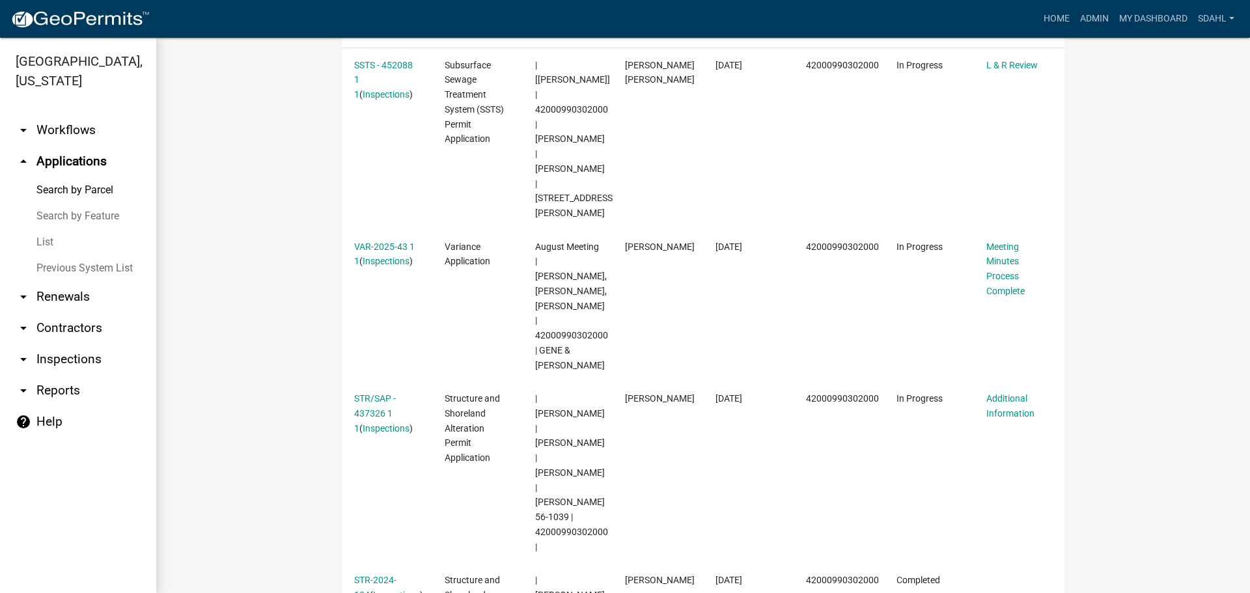
scroll to position [391, 0]
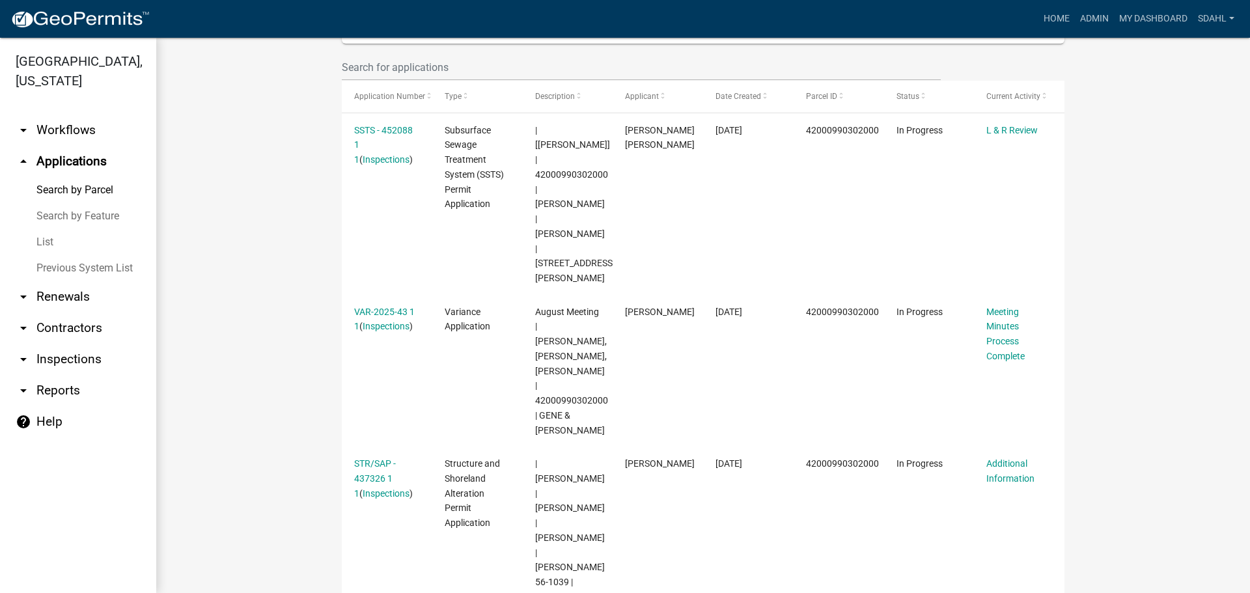
click at [247, 283] on wm-workflow-application-search-view "Search Map My Parcels Parcel ID: 42000990302000 Search Property Owner: Search P…" at bounding box center [703, 372] width 1042 height 1399
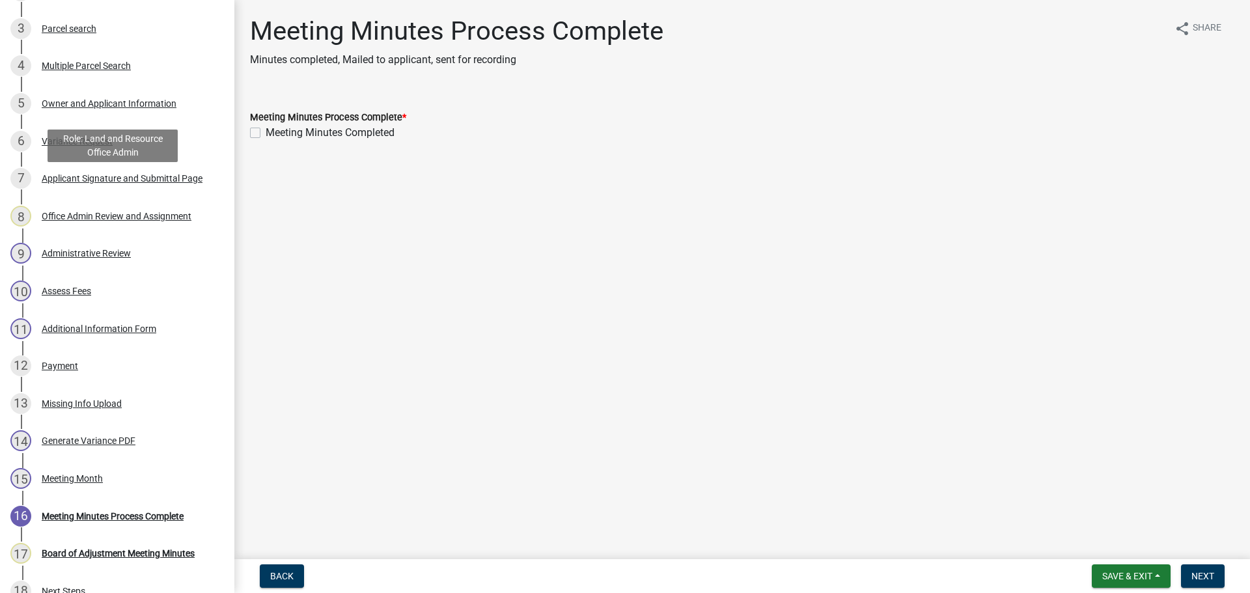
scroll to position [326, 0]
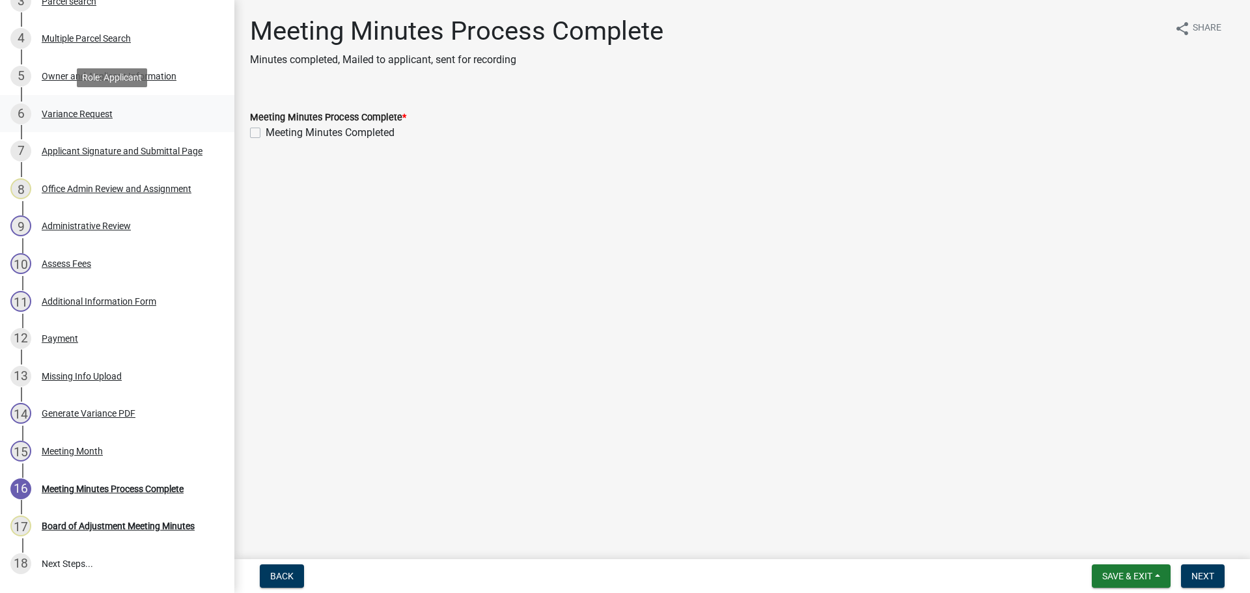
click at [99, 113] on div "Variance Request" at bounding box center [77, 113] width 71 height 9
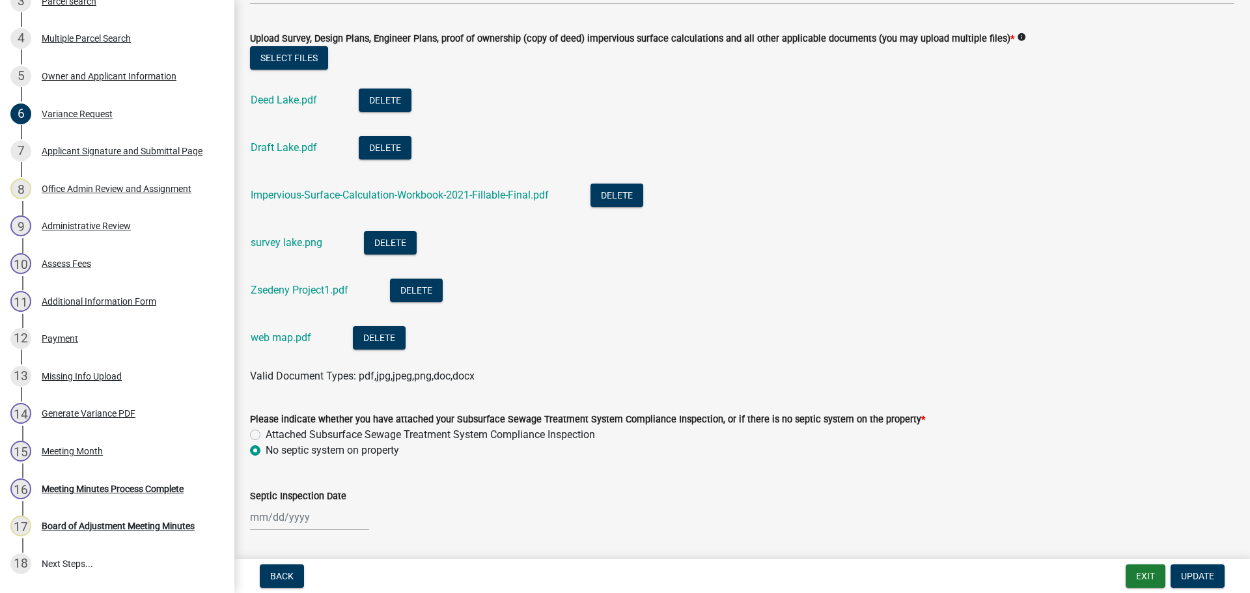
scroll to position [521, 0]
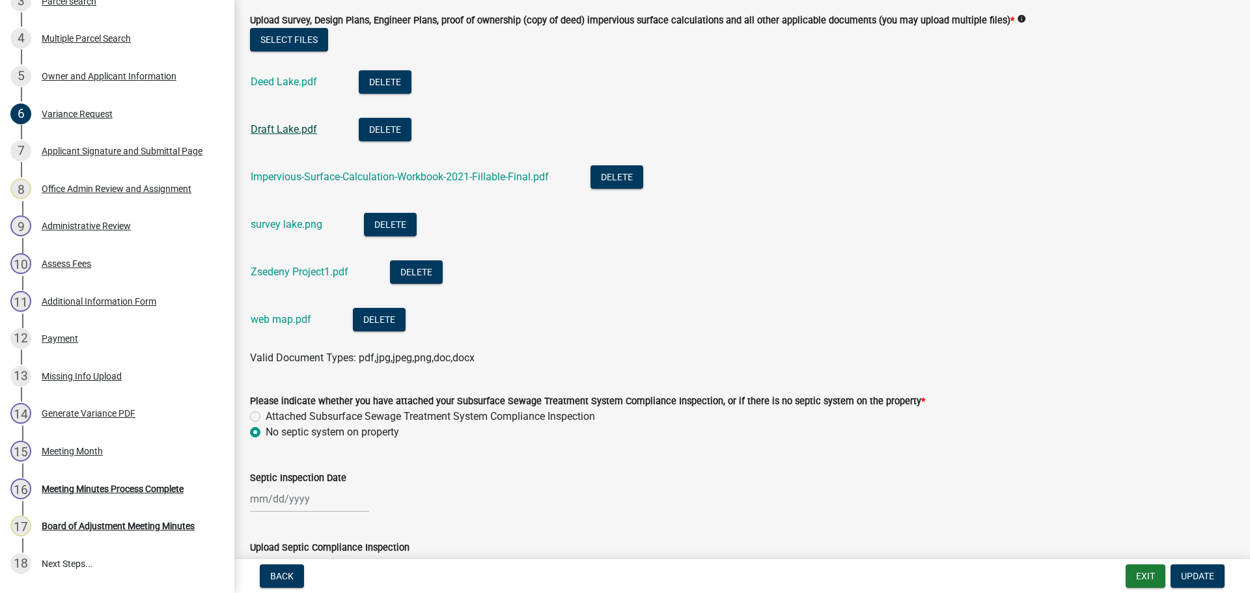
click at [293, 131] on link "Draft Lake.pdf" at bounding box center [284, 129] width 66 height 12
click at [302, 77] on link "Deed Lake.pdf" at bounding box center [284, 82] width 66 height 12
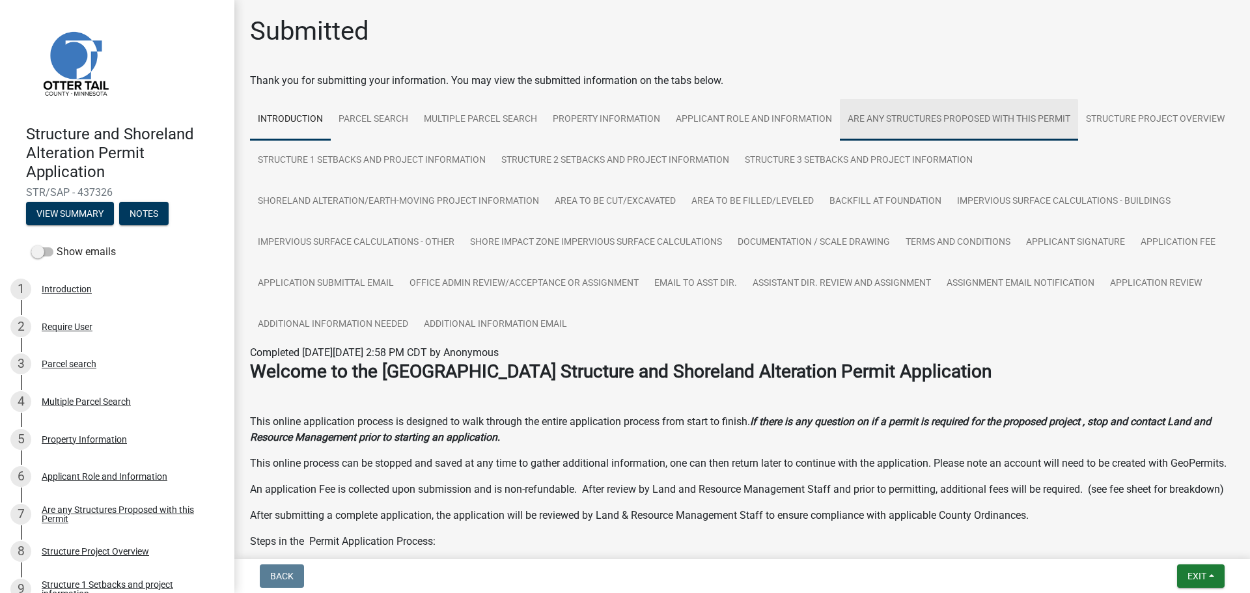
click at [922, 121] on link "Are any Structures Proposed with this Permit" at bounding box center [959, 120] width 238 height 42
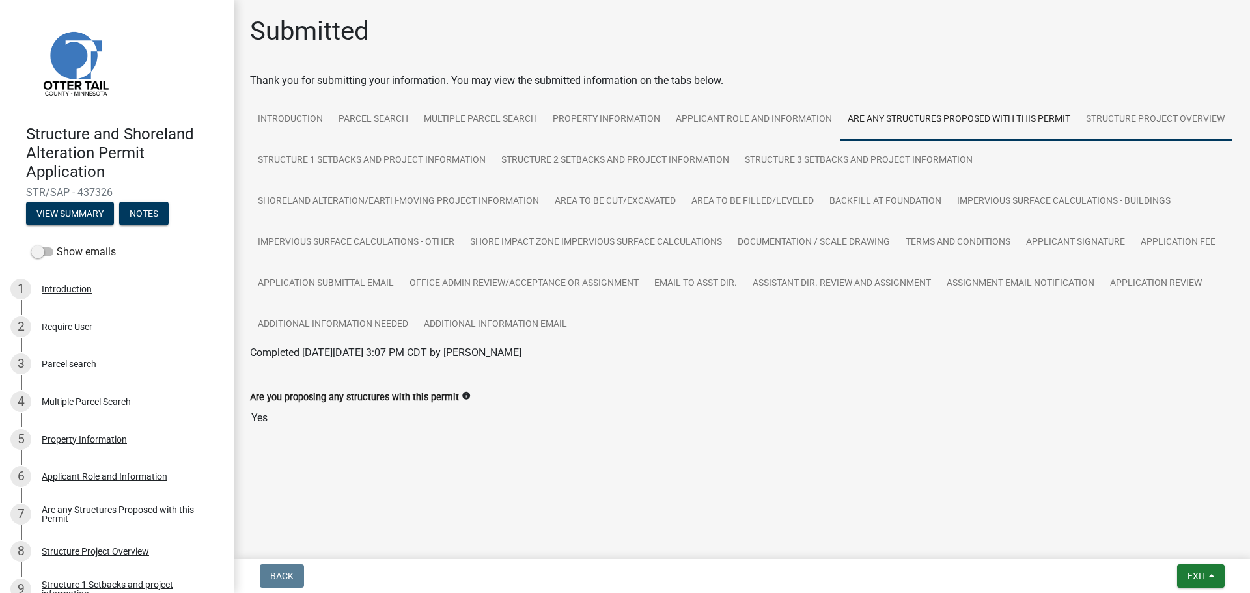
click at [1165, 119] on link "Structure Project Overview" at bounding box center [1155, 120] width 154 height 42
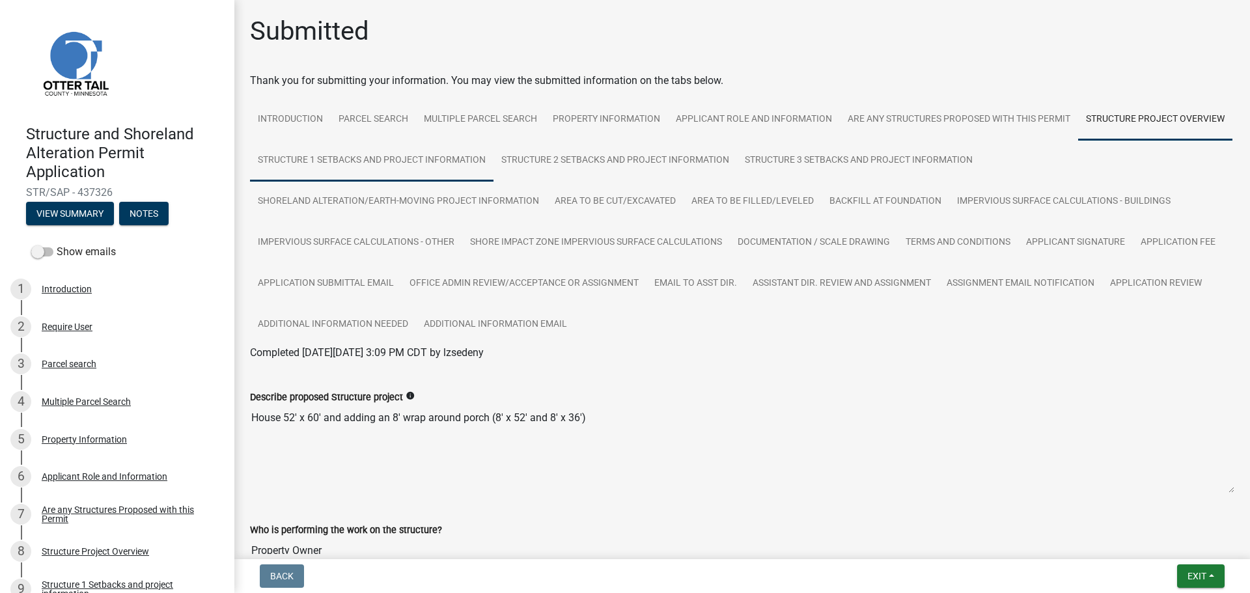
click at [494, 167] on link "Structure 1 Setbacks and project information" at bounding box center [372, 161] width 244 height 42
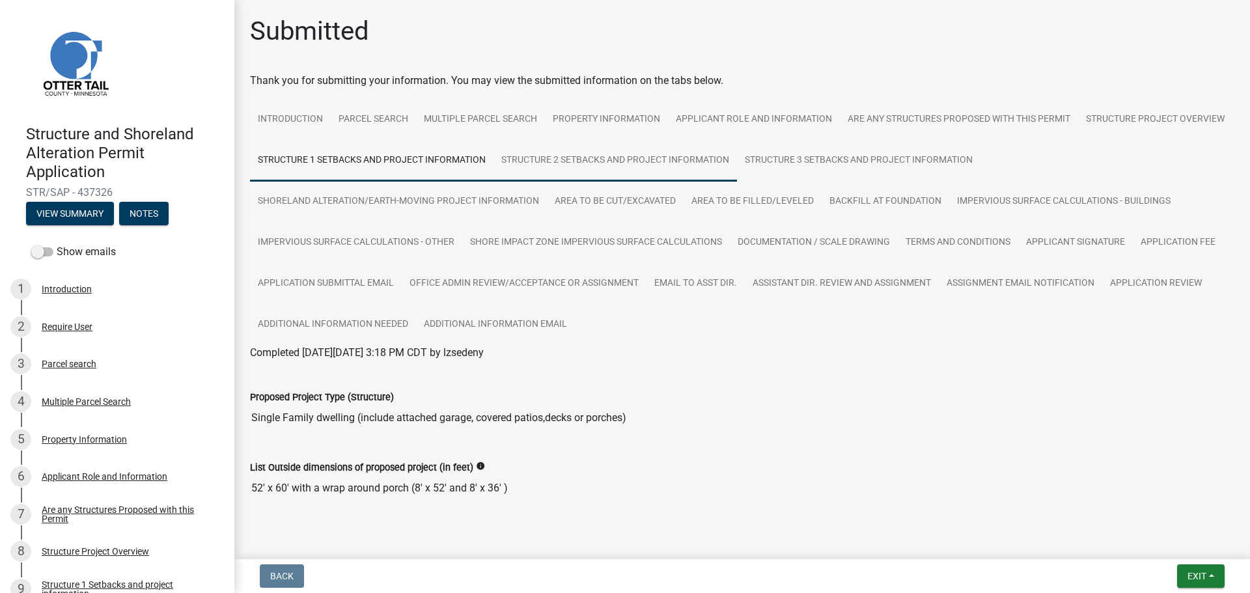
click at [737, 160] on link "Structure 2 Setbacks and project information" at bounding box center [616, 161] width 244 height 42
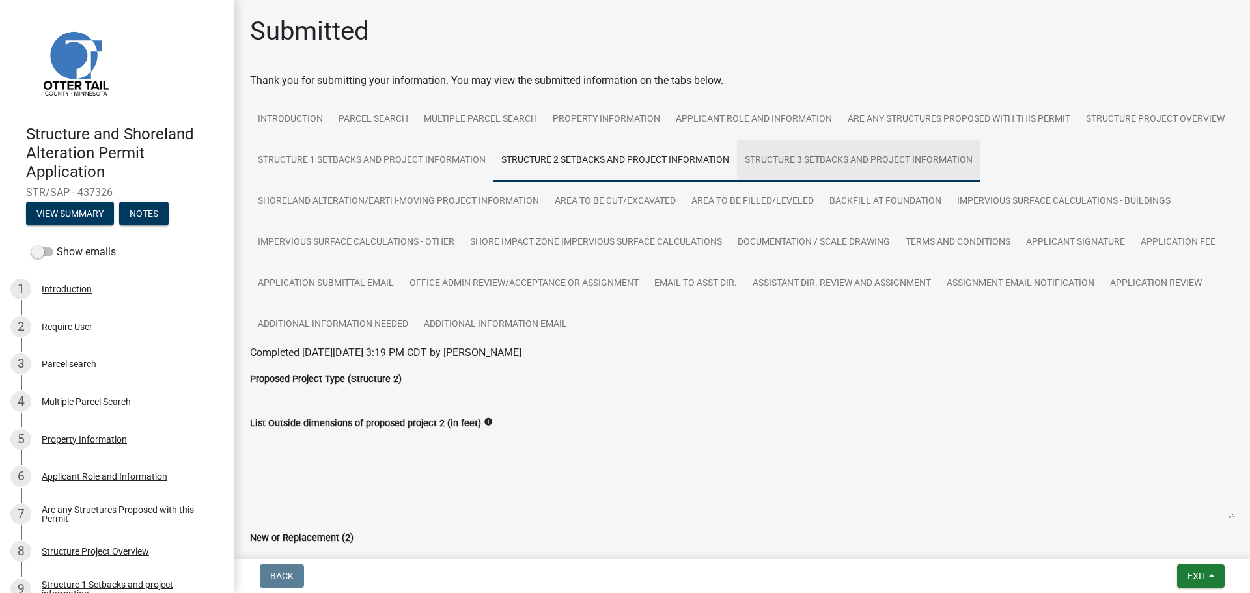
click at [966, 155] on link "Structure 3 Setbacks and project information" at bounding box center [859, 161] width 244 height 42
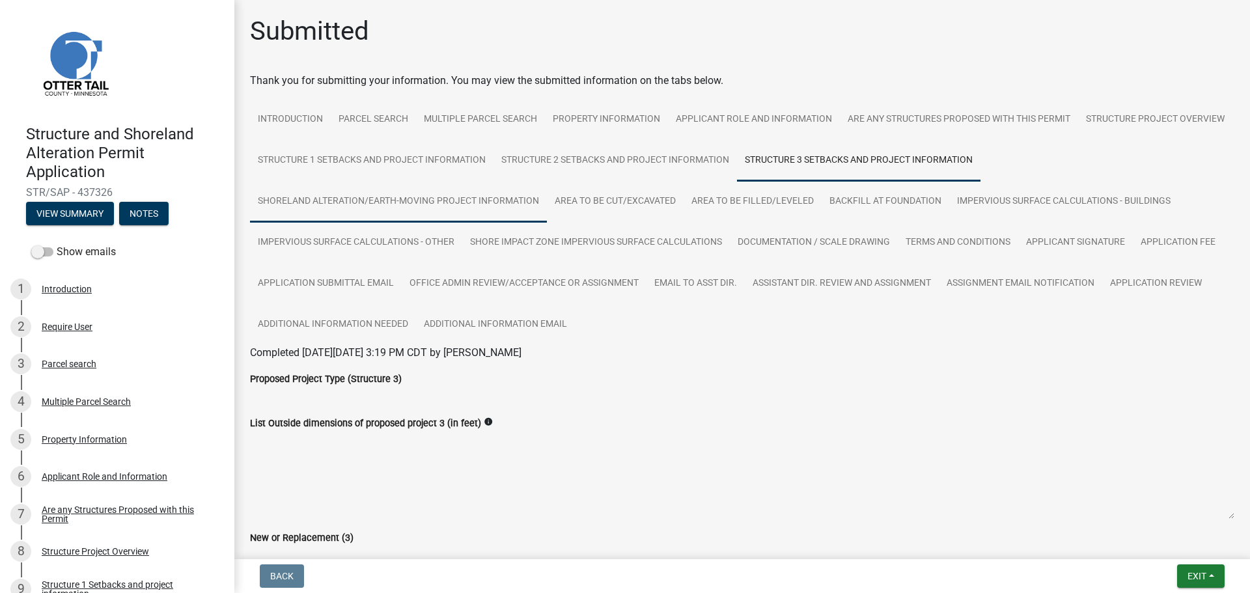
click at [406, 200] on link "Shoreland Alteration/Earth-Moving Project Information" at bounding box center [398, 202] width 297 height 42
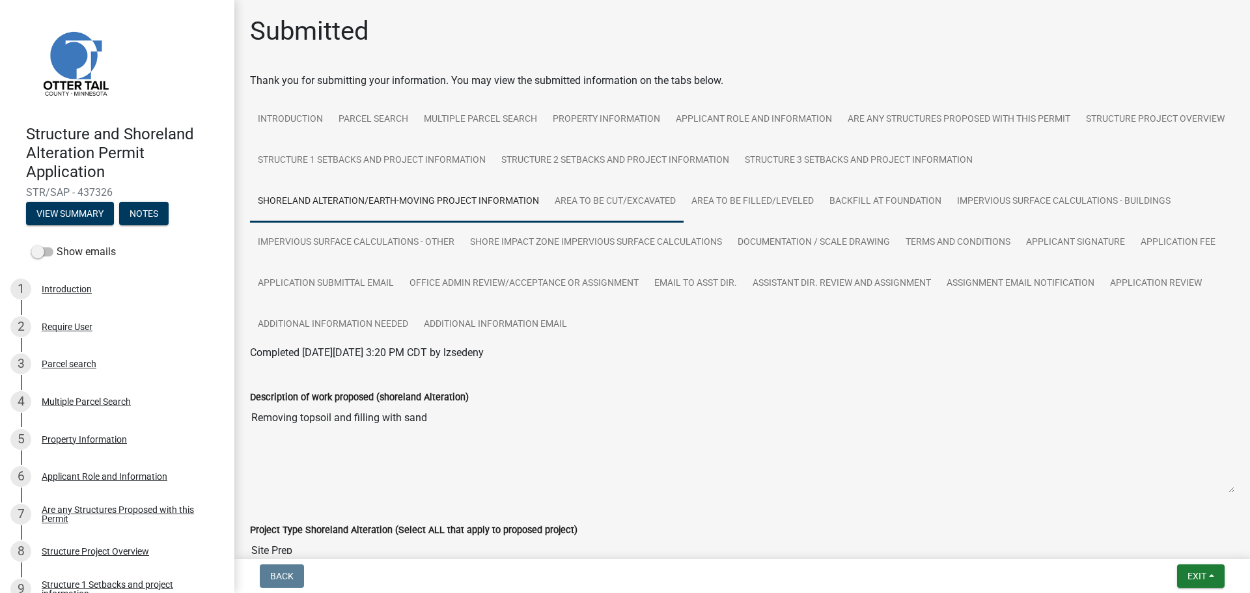
click at [642, 202] on link "Area to be Cut/Excavated" at bounding box center [615, 202] width 137 height 42
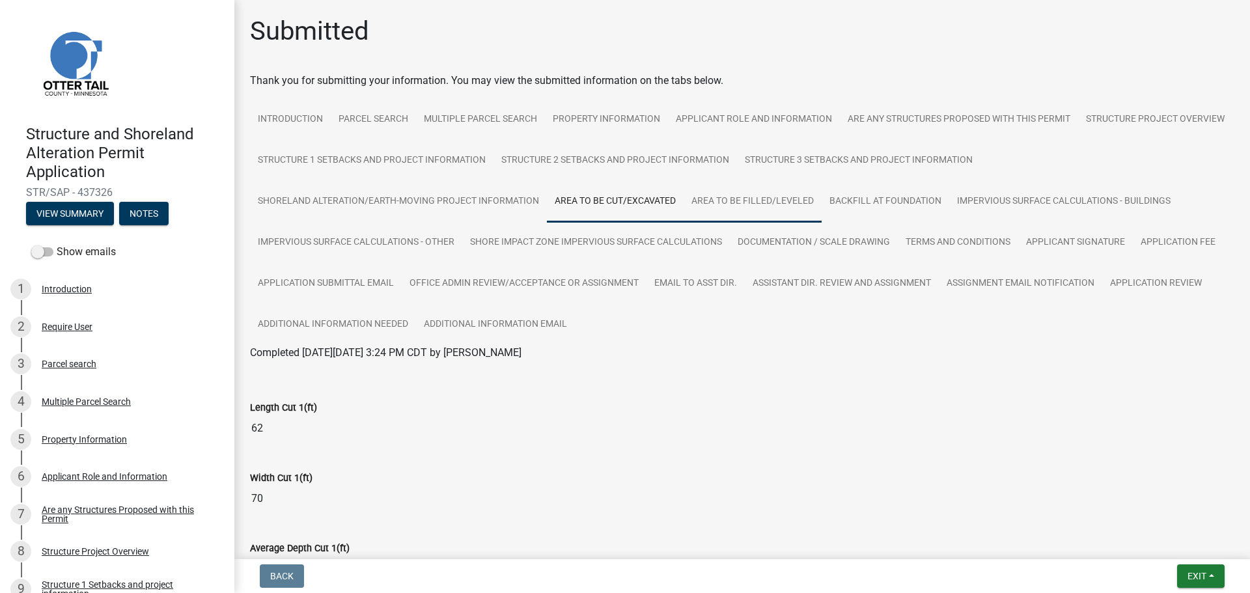
click at [776, 193] on link "Area to be Filled/Leveled" at bounding box center [753, 202] width 138 height 42
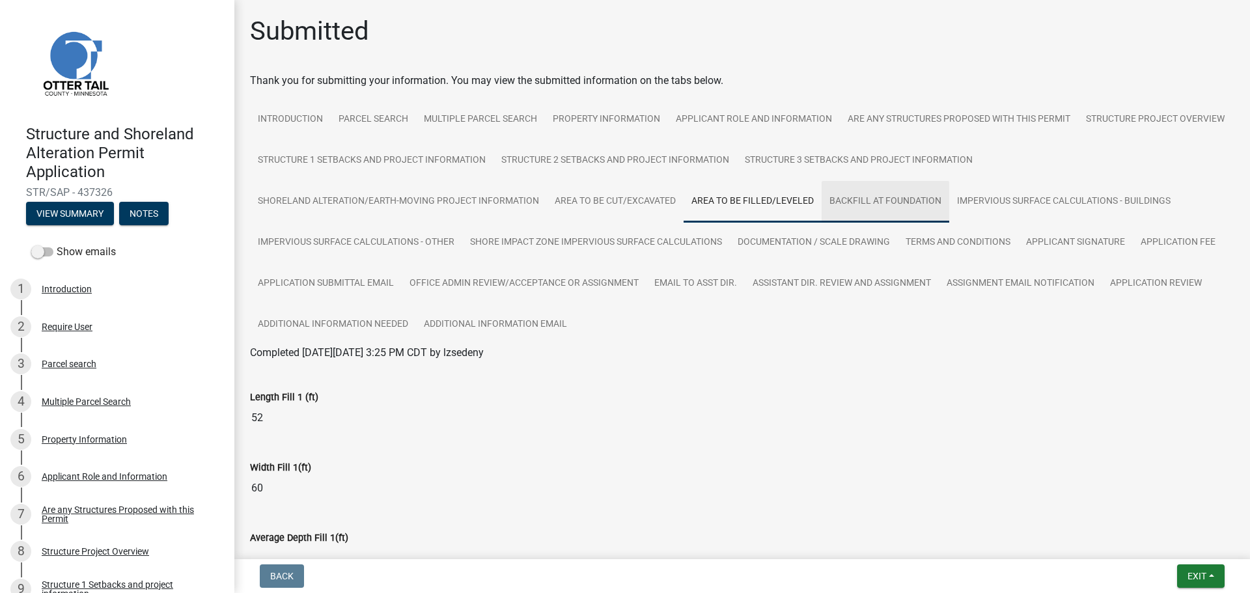
click at [879, 210] on link "Backfill at foundation" at bounding box center [886, 202] width 128 height 42
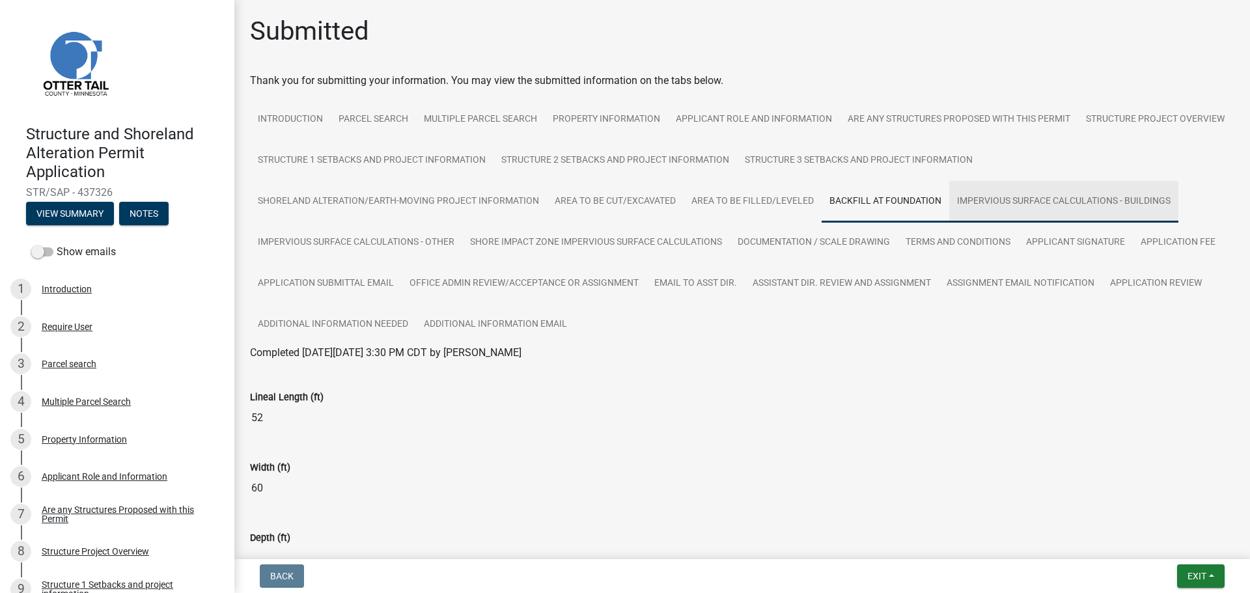
click at [1045, 206] on link "Impervious Surface Calculations - Buildings" at bounding box center [1063, 202] width 229 height 42
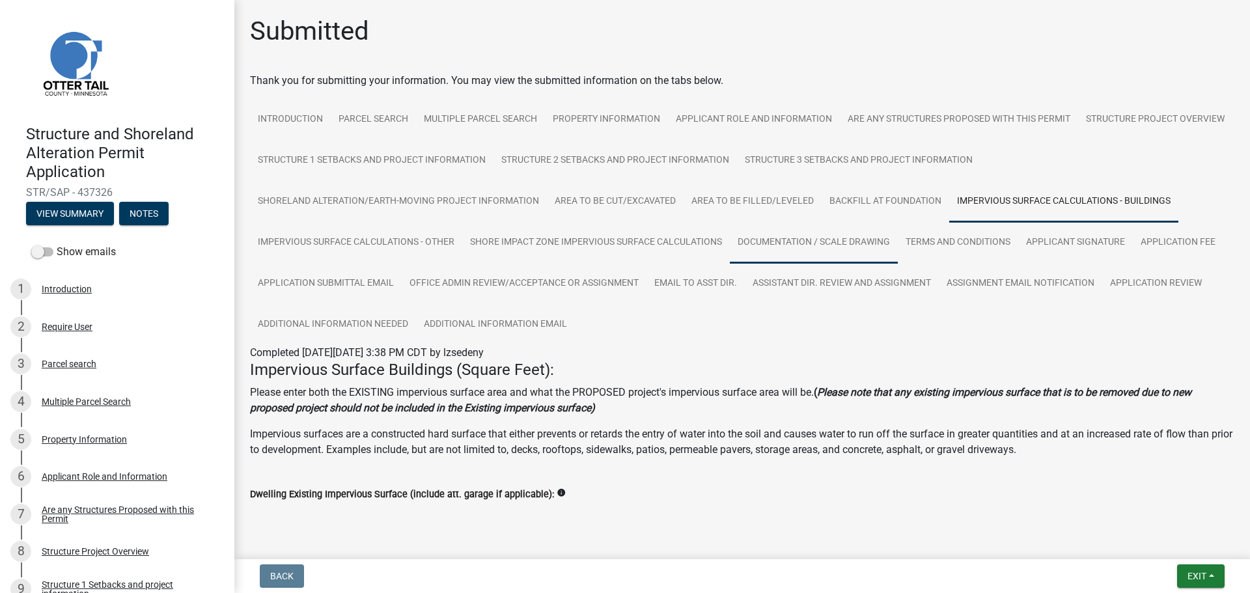
click at [837, 242] on link "Documentation / Scale Drawing" at bounding box center [814, 243] width 168 height 42
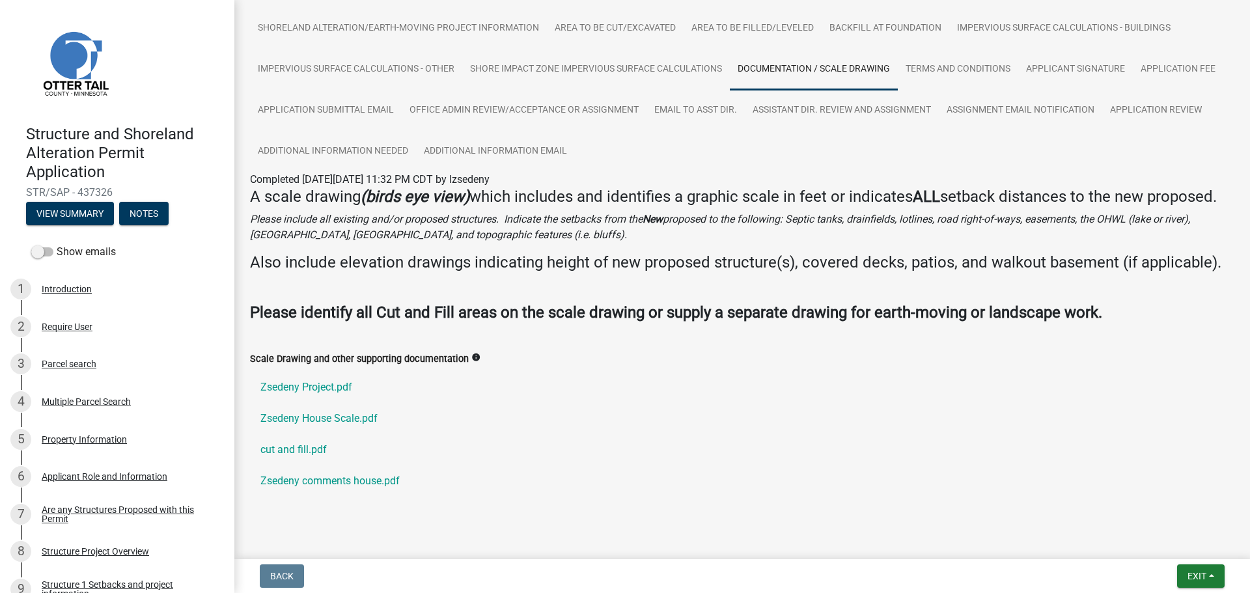
scroll to position [217, 0]
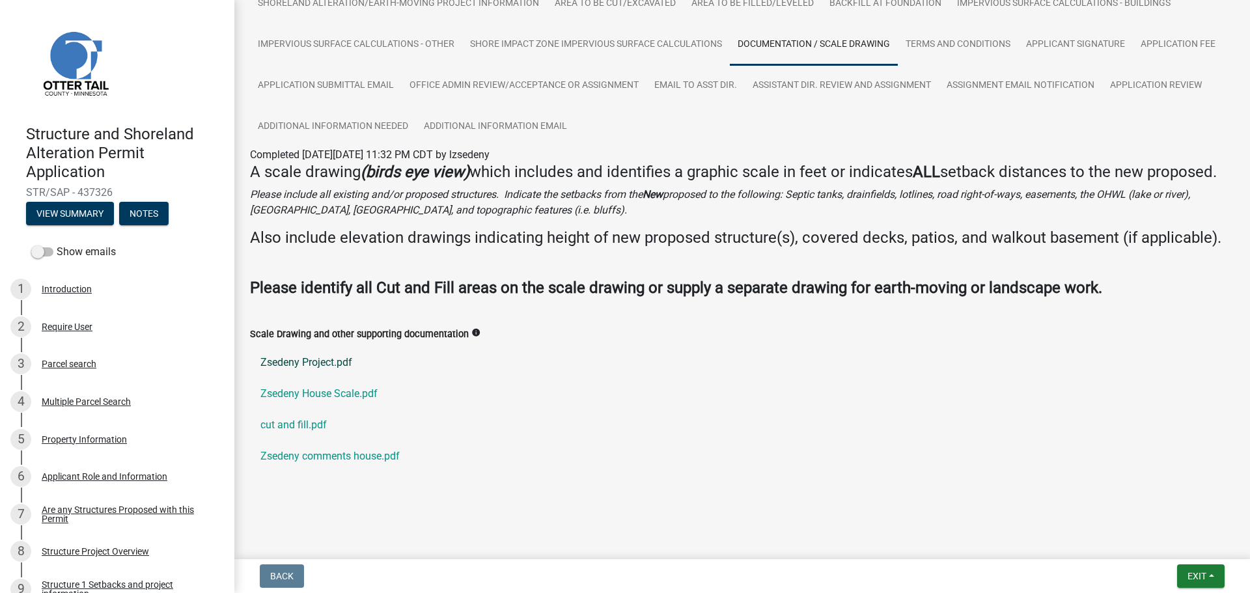
click at [309, 359] on link "Zsedeny Project.pdf" at bounding box center [742, 362] width 984 height 31
click at [314, 392] on link "Zsedeny House Scale.pdf" at bounding box center [742, 393] width 984 height 31
click at [288, 423] on link "cut and fill.pdf" at bounding box center [742, 425] width 984 height 31
click at [329, 460] on link "Zsedeny comments house.pdf" at bounding box center [742, 456] width 984 height 31
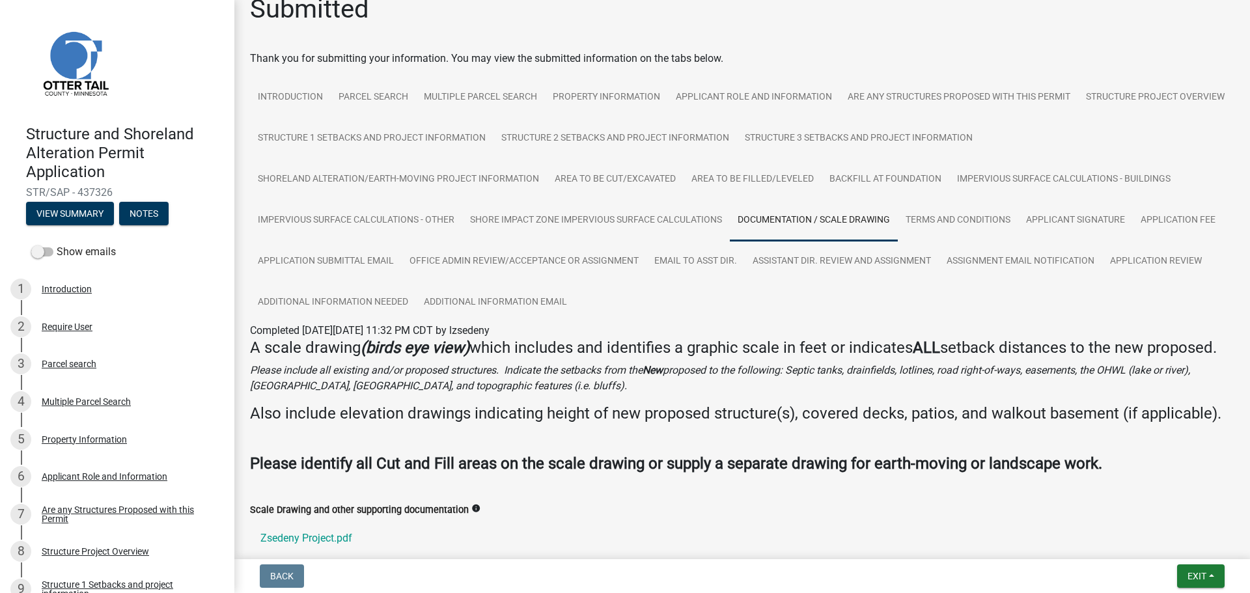
scroll to position [0, 0]
